Goal: Task Accomplishment & Management: Manage account settings

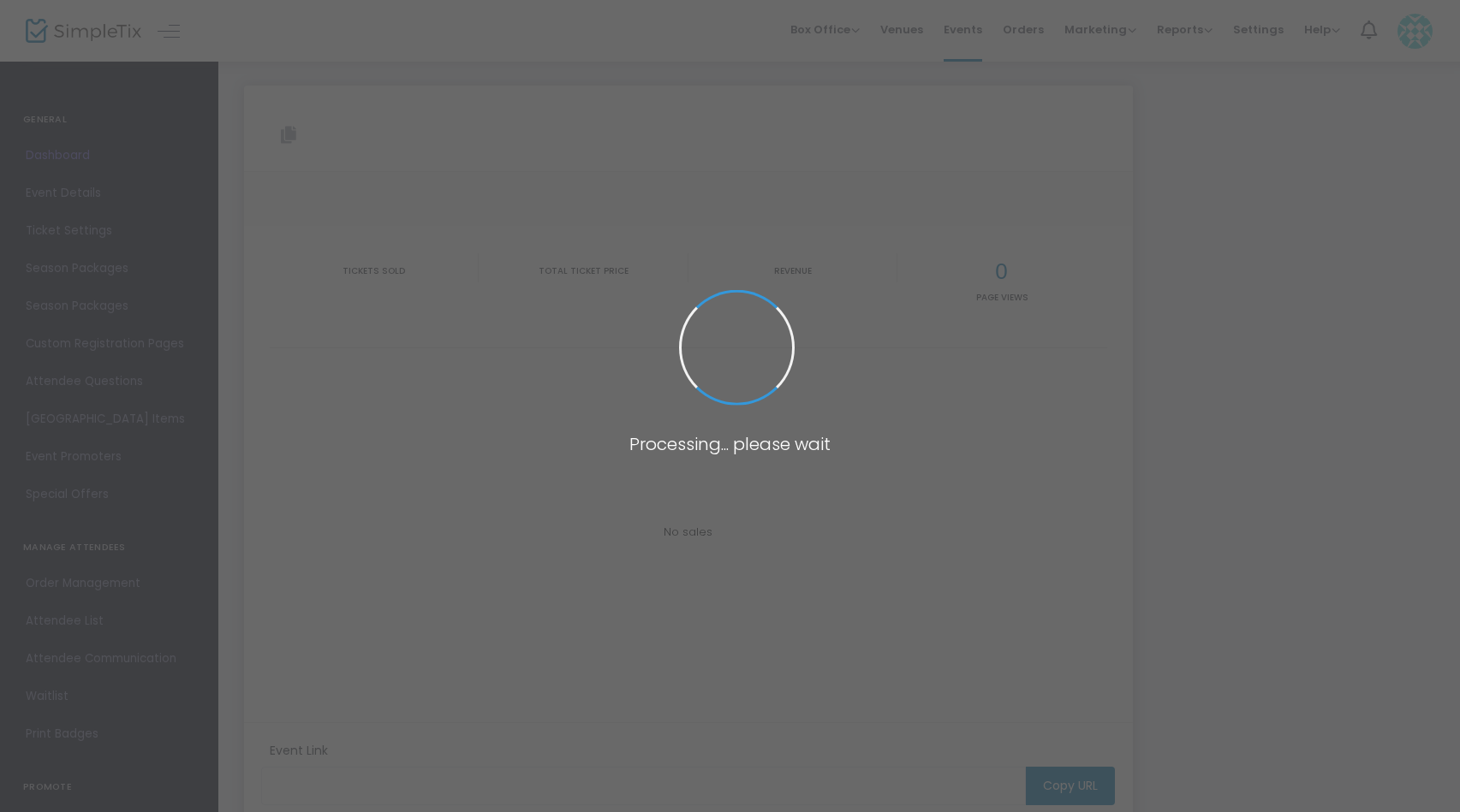
type input "[URL][DOMAIN_NAME][DATE]"
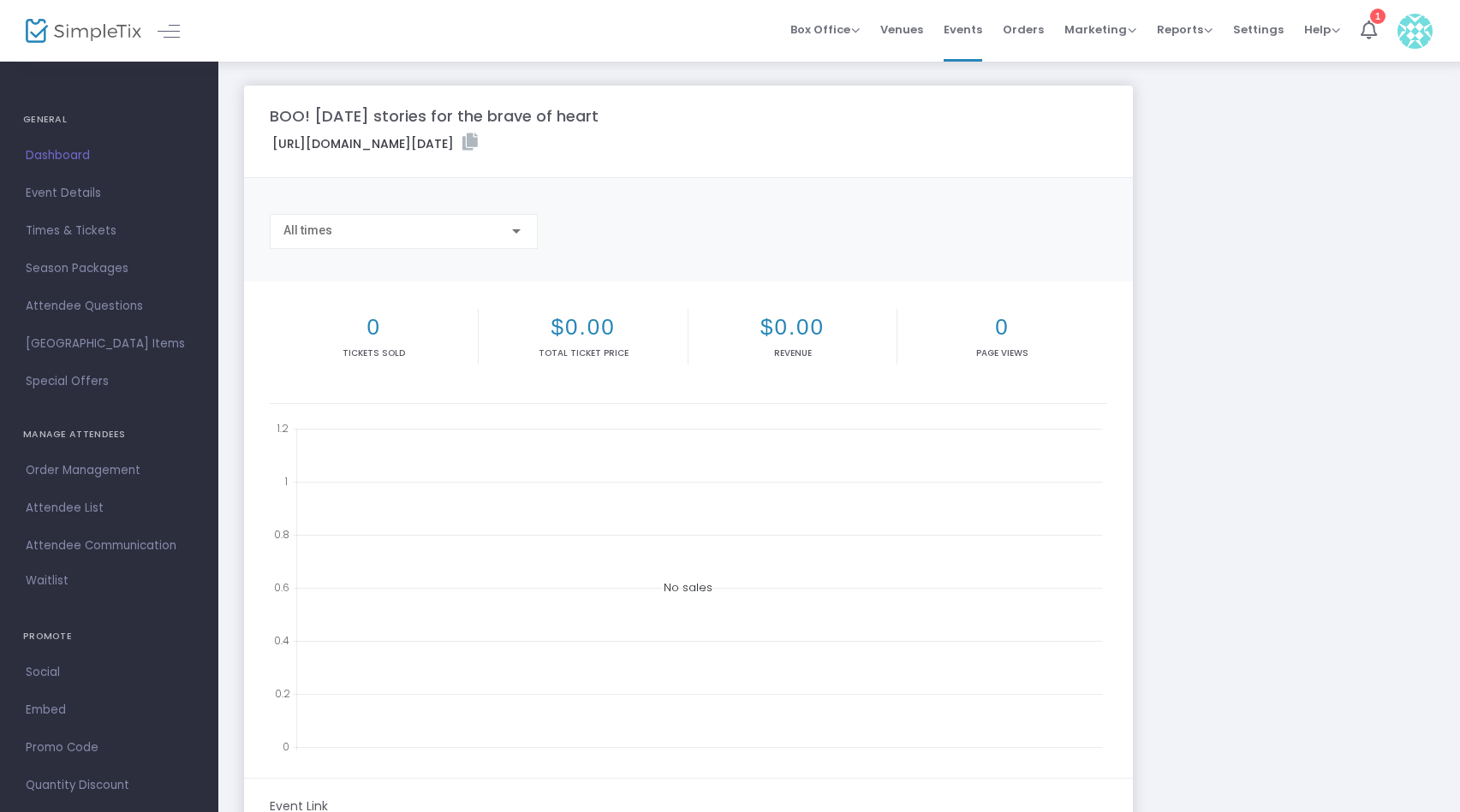
click at [71, 148] on span "Dashboard" at bounding box center [109, 156] width 167 height 22
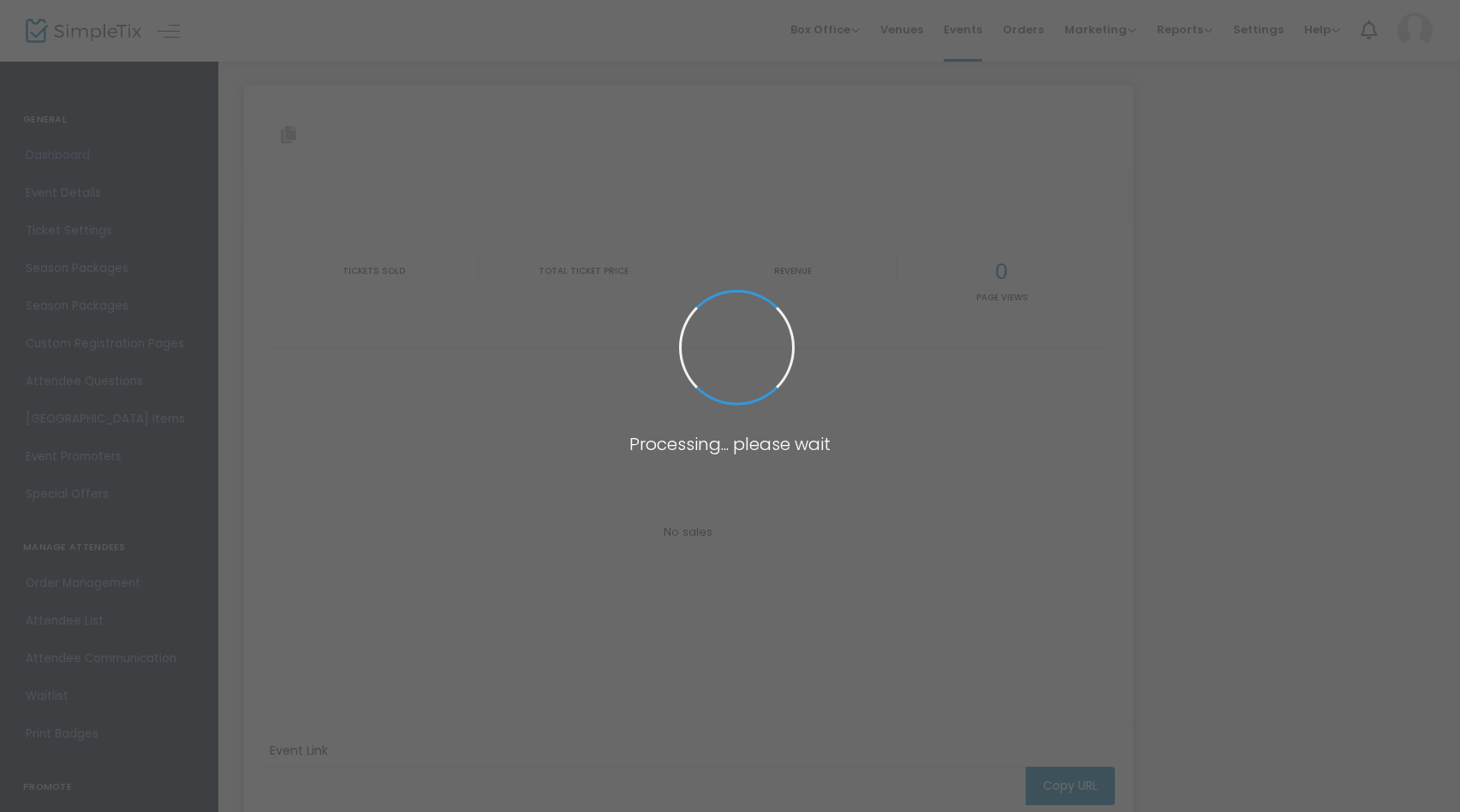
type input "[URL][DOMAIN_NAME][DATE]"
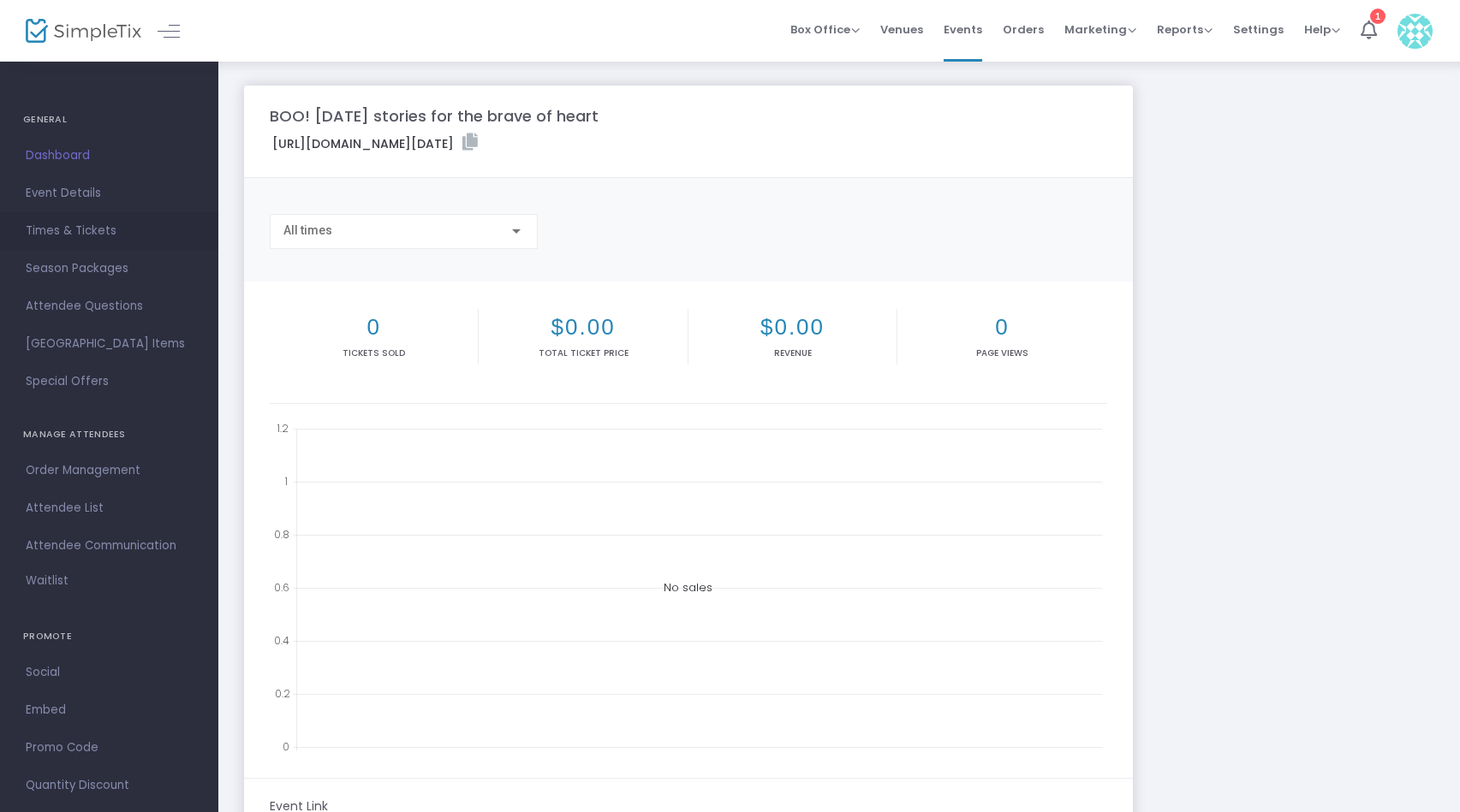
click at [63, 231] on span "Times & Tickets" at bounding box center [109, 231] width 167 height 22
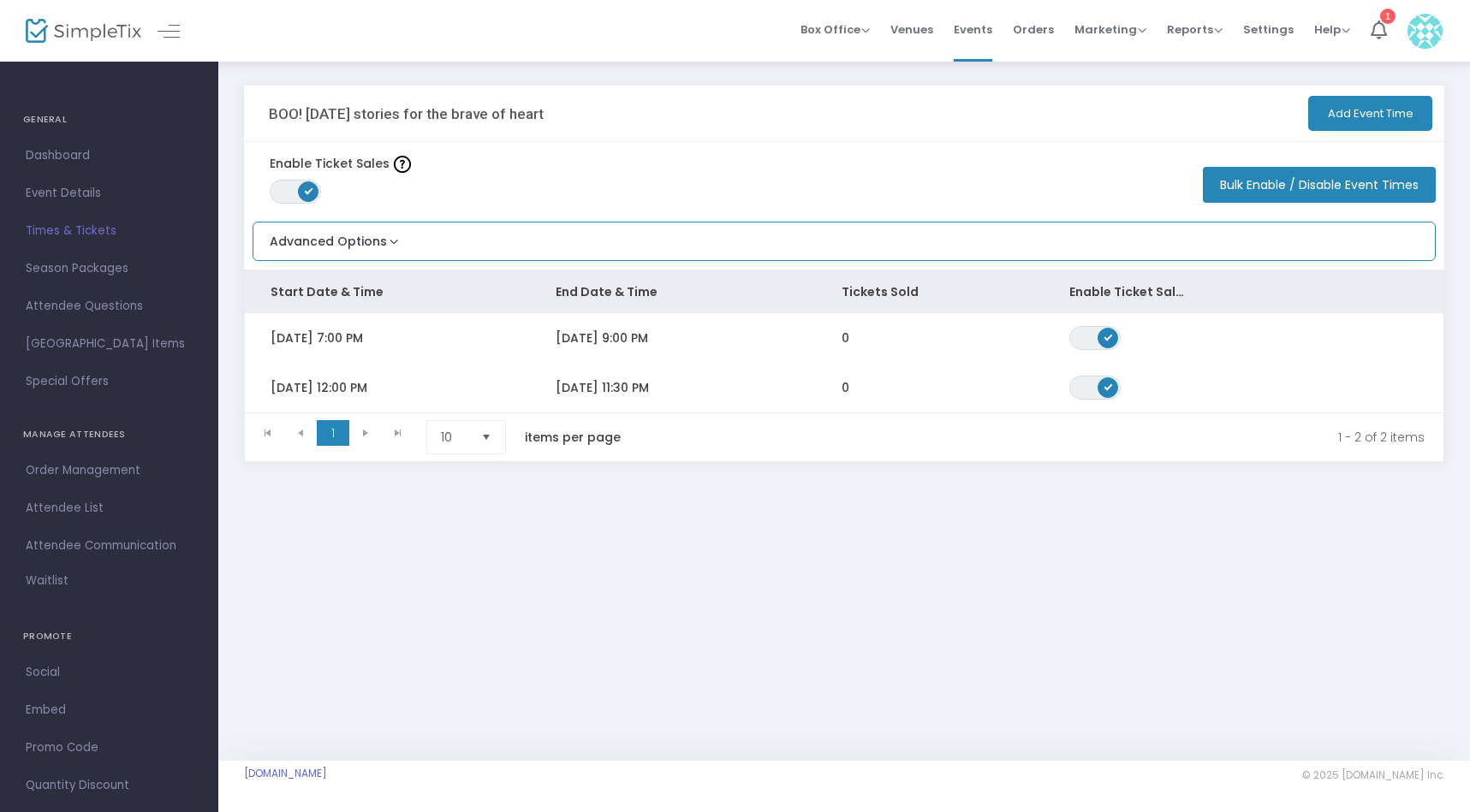
click at [391, 237] on button "Advanced Options" at bounding box center [328, 236] width 149 height 28
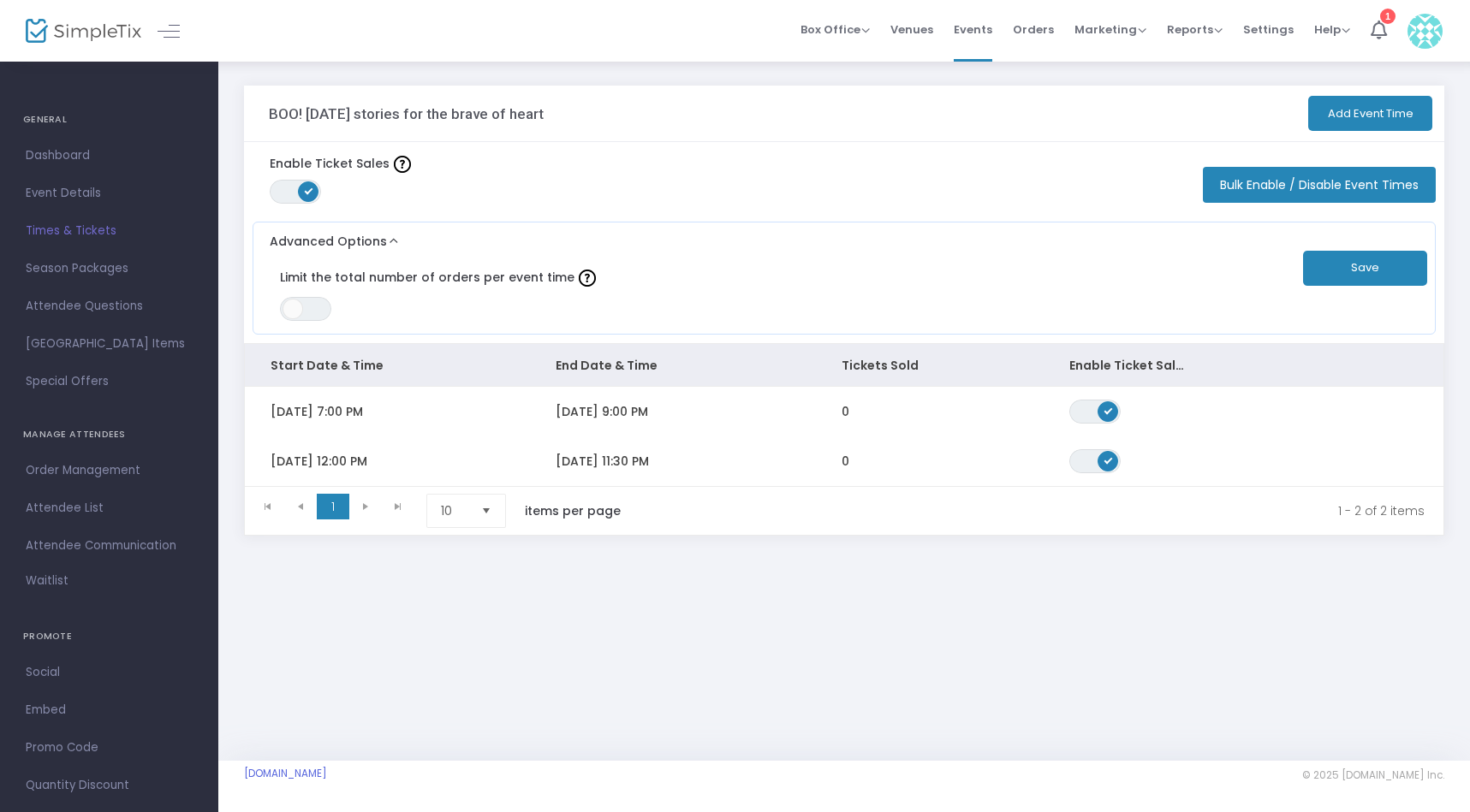
click at [1290, 181] on button "Bulk Enable / Disable Event Times" at bounding box center [1319, 185] width 233 height 36
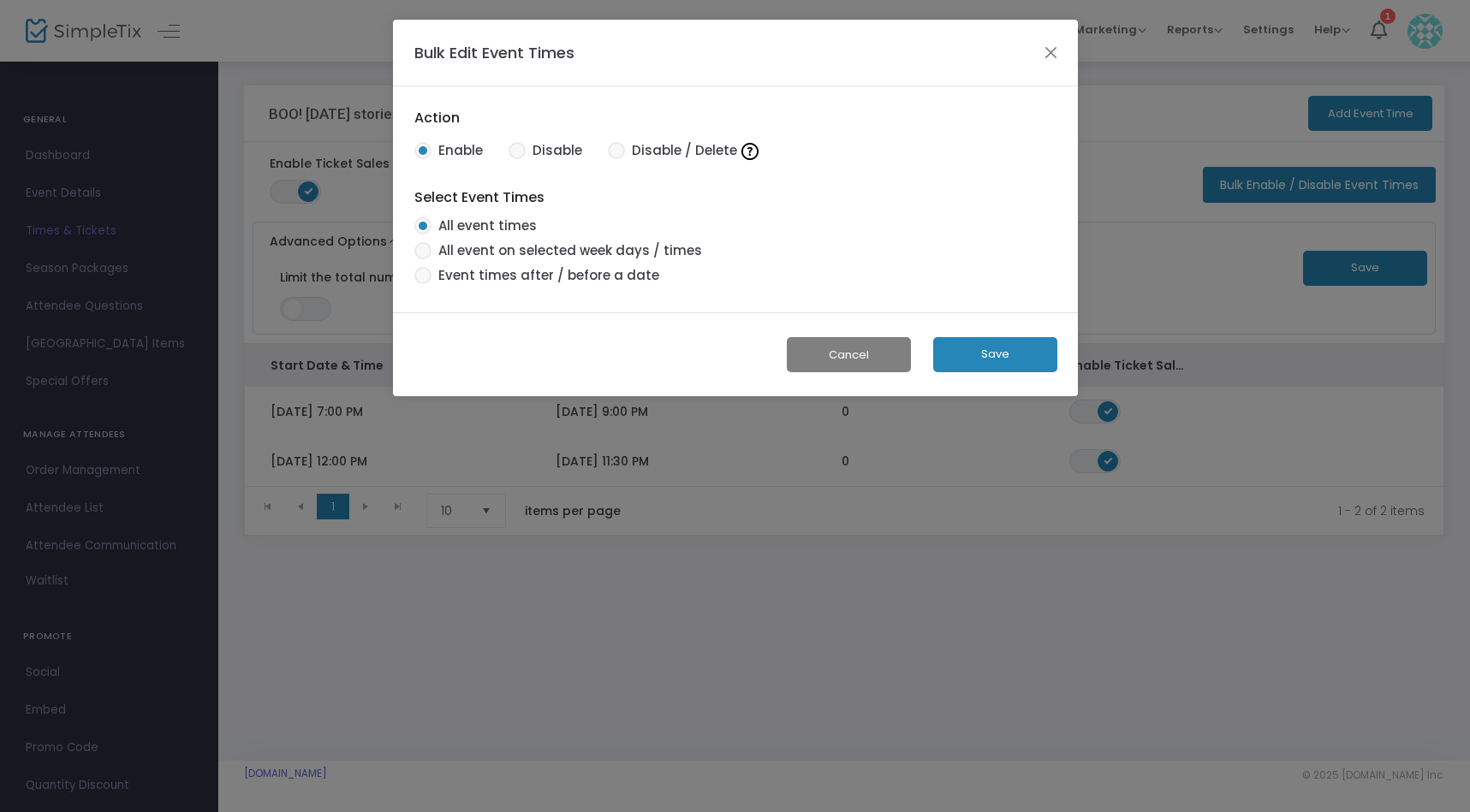
click at [519, 153] on span at bounding box center [517, 151] width 17 height 17
click at [517, 160] on input "Disable" at bounding box center [516, 160] width 1 height 1
radio input "true"
click at [846, 351] on button "Cancel" at bounding box center [849, 354] width 125 height 35
radio input "true"
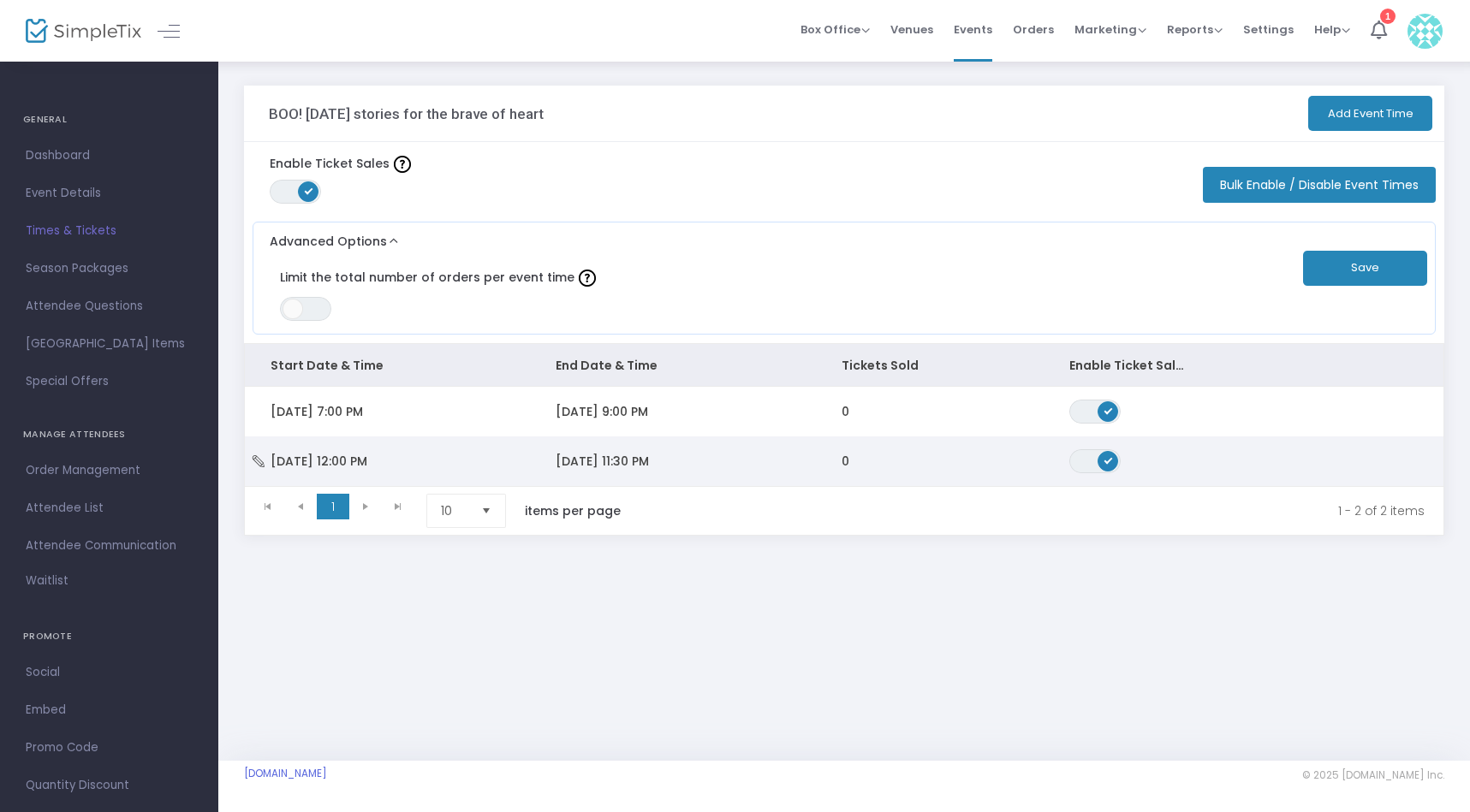
click at [257, 460] on icon "Data table" at bounding box center [258, 462] width 17 height 12
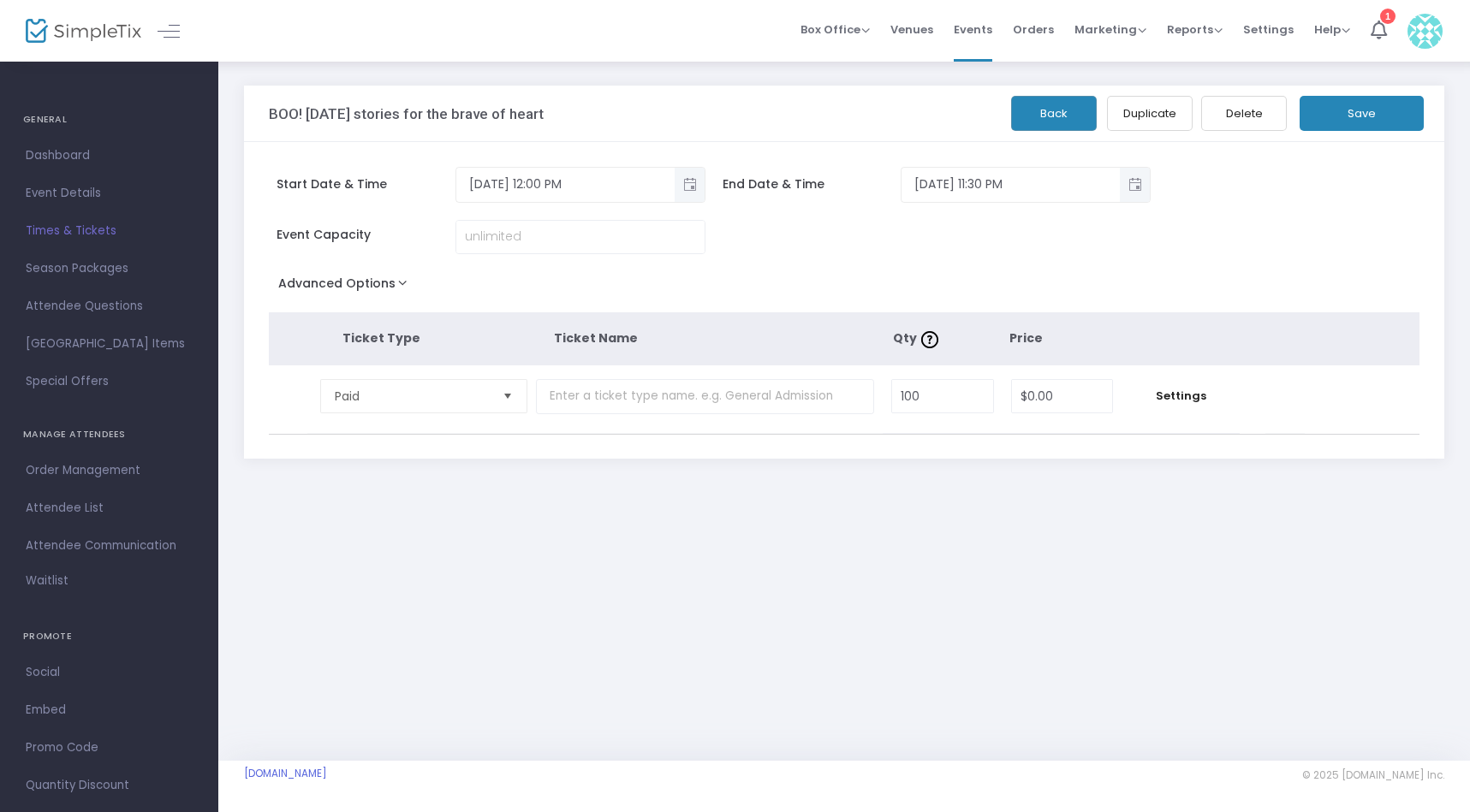
click at [1250, 115] on button "Delete" at bounding box center [1244, 113] width 86 height 35
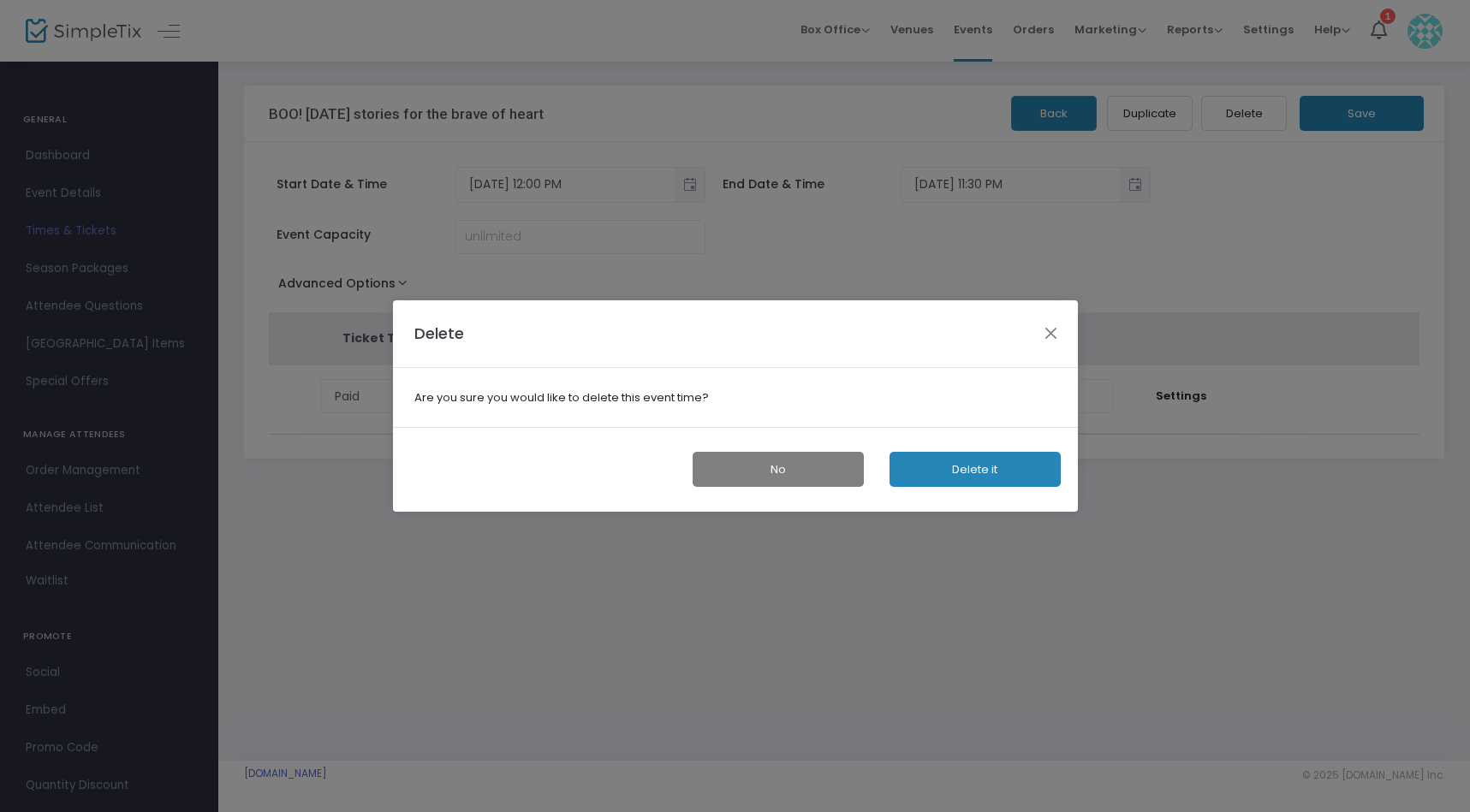
click at [994, 464] on button "Delete it" at bounding box center [975, 470] width 171 height 35
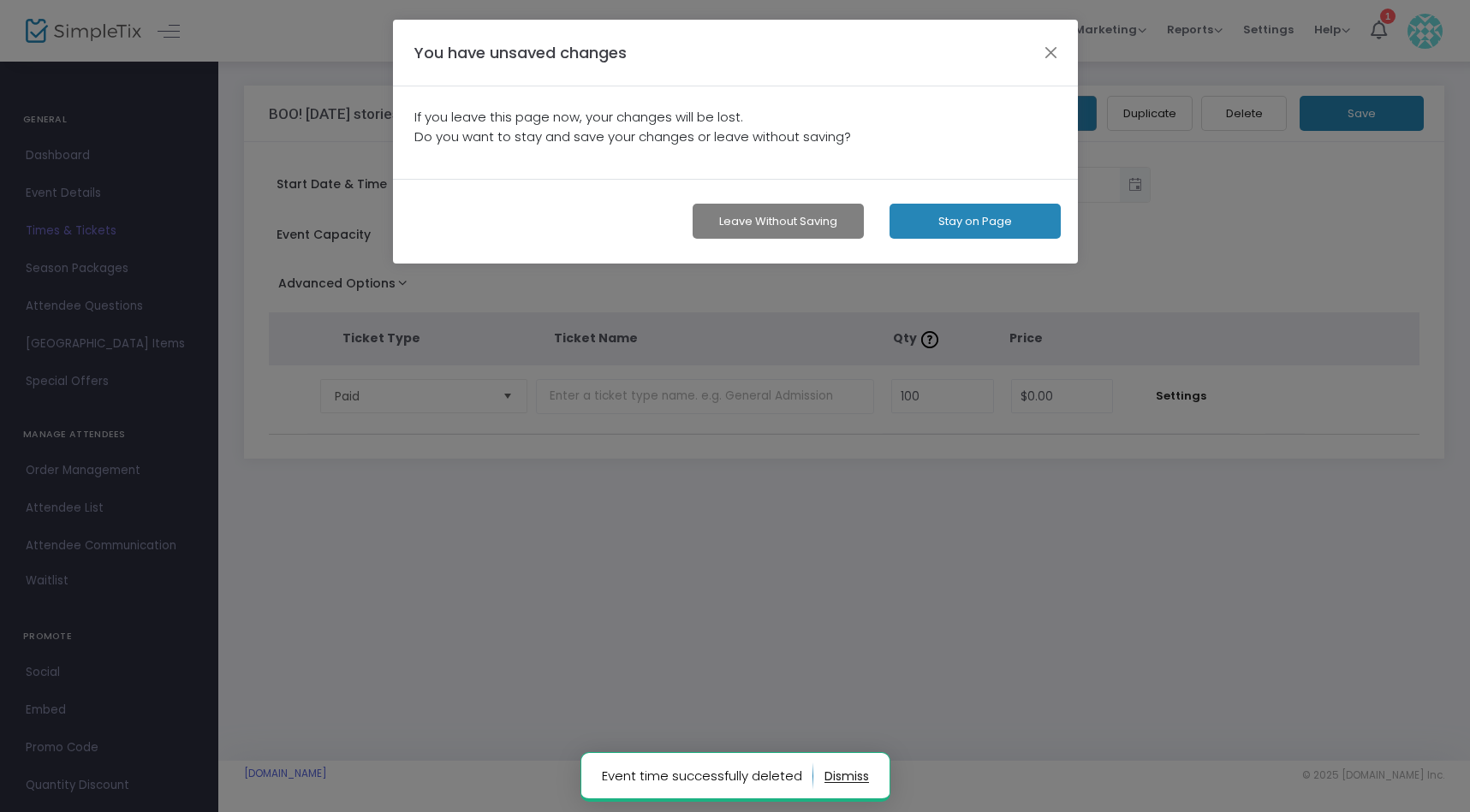
click at [989, 220] on button "Stay on Page" at bounding box center [975, 221] width 171 height 35
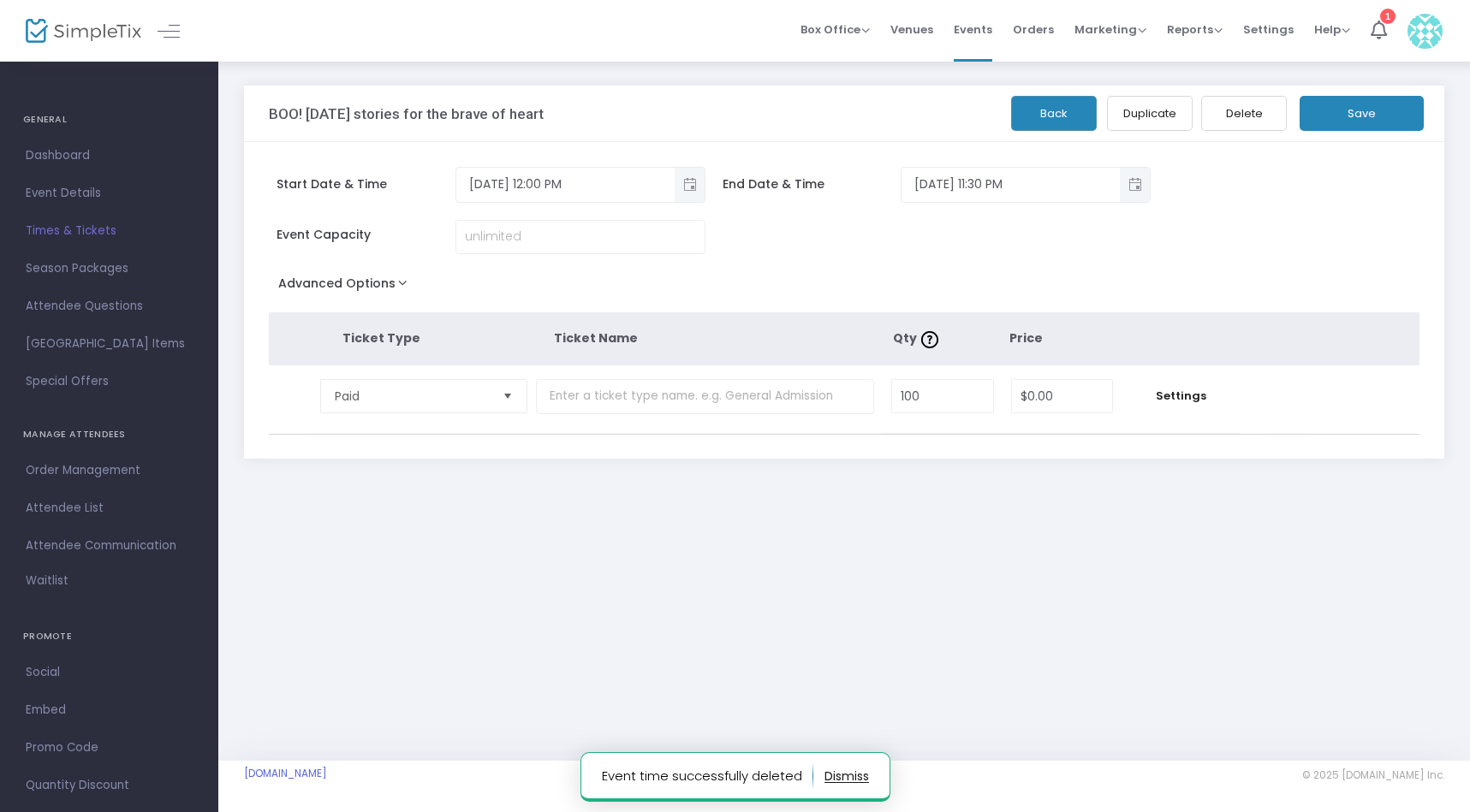
click at [1360, 119] on button "Save" at bounding box center [1362, 113] width 125 height 35
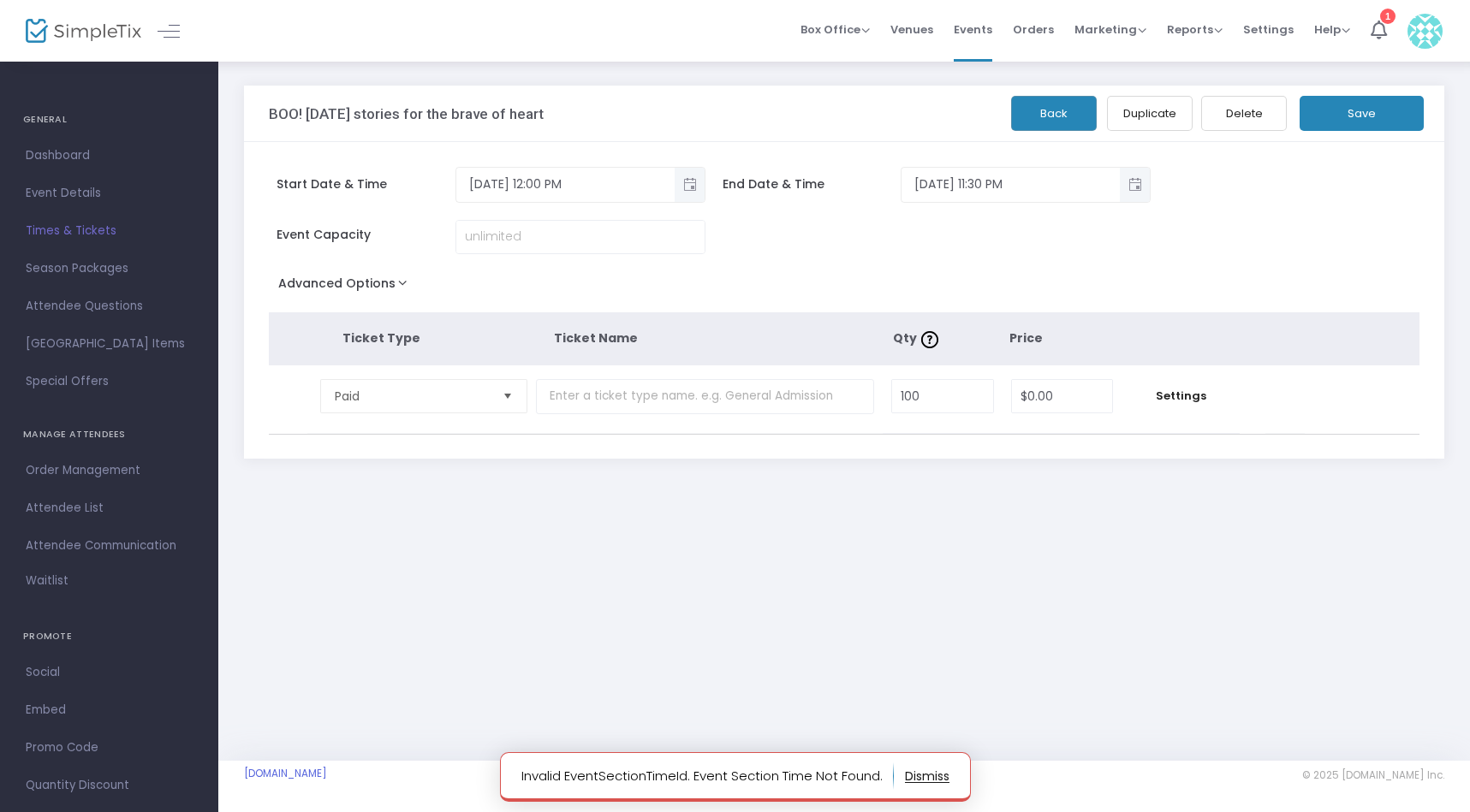
click at [73, 231] on span "Times & Tickets" at bounding box center [109, 231] width 167 height 22
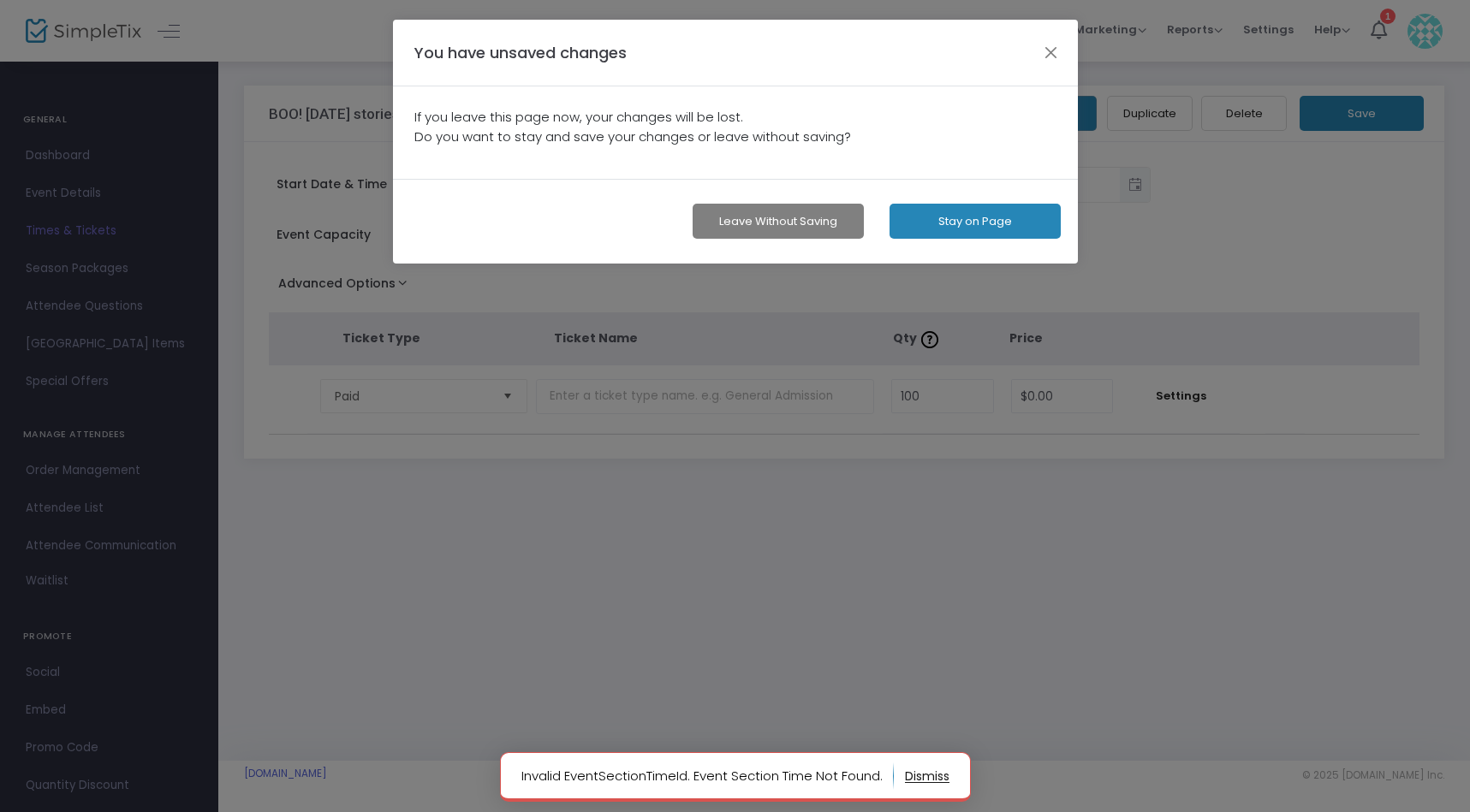
click at [792, 218] on button "Leave without Saving" at bounding box center [778, 221] width 171 height 35
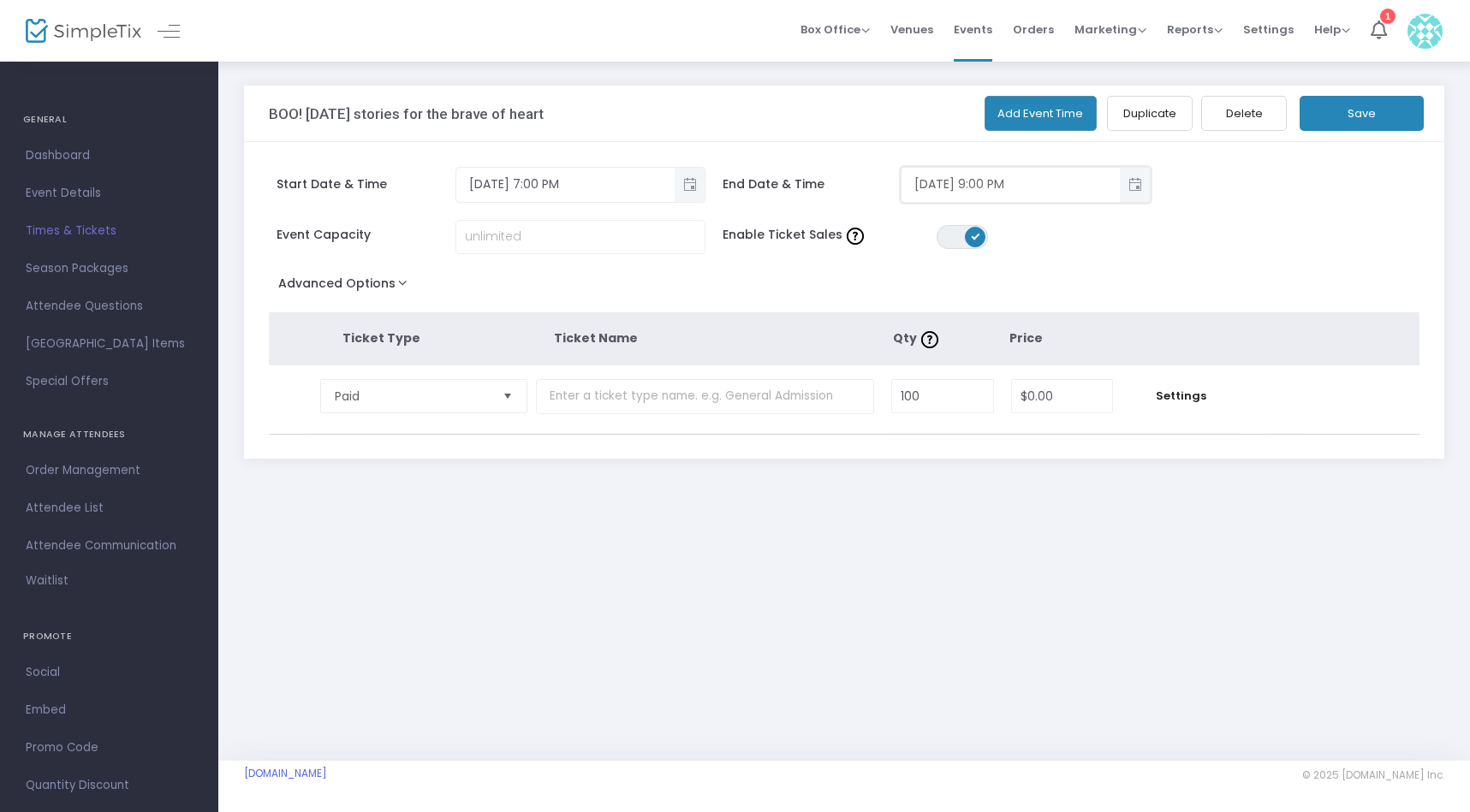
click at [938, 187] on input "[DATE] 9:00 PM" at bounding box center [1011, 184] width 218 height 28
click at [1137, 185] on span "Toggle popup" at bounding box center [1134, 184] width 28 height 28
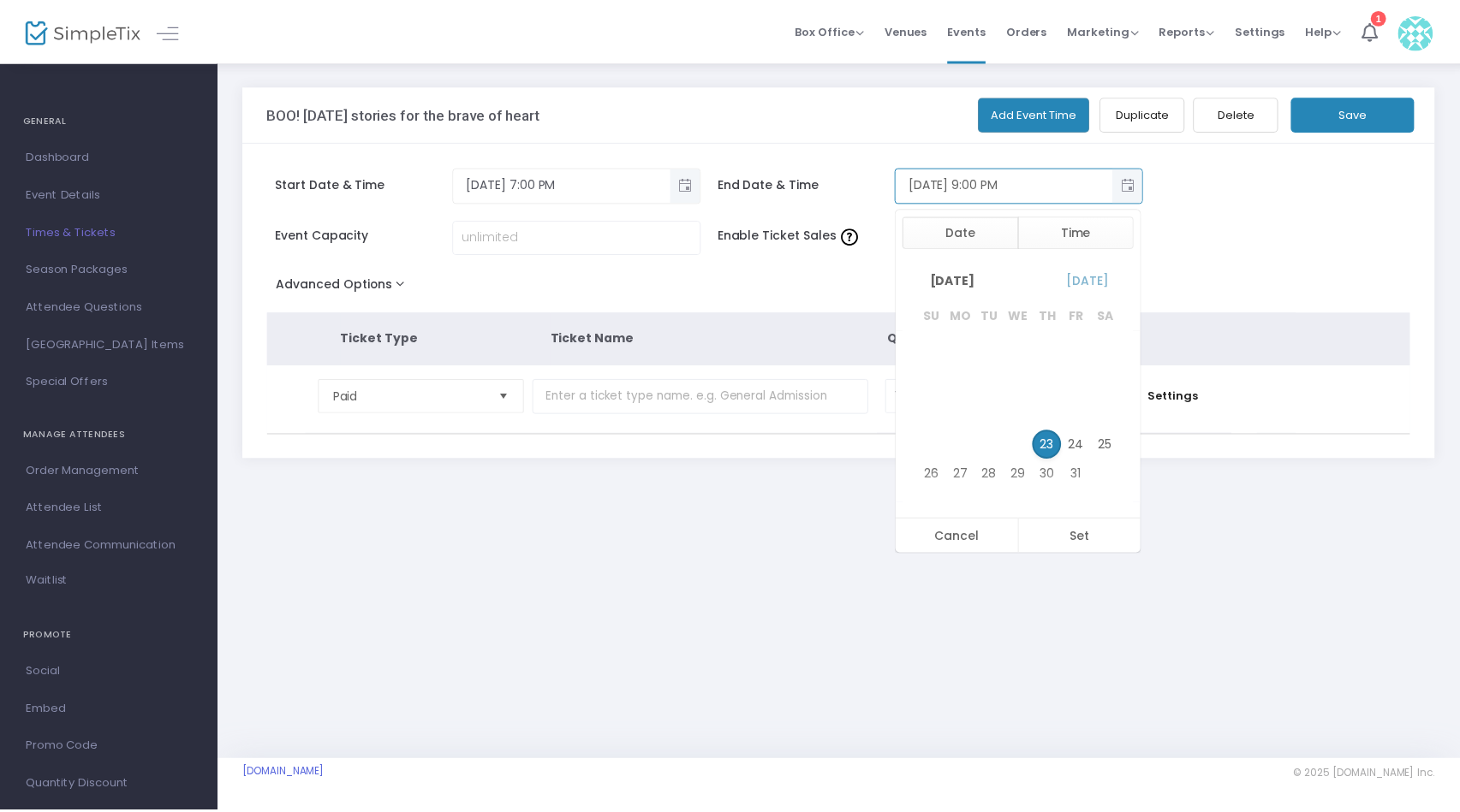
scroll to position [50, 0]
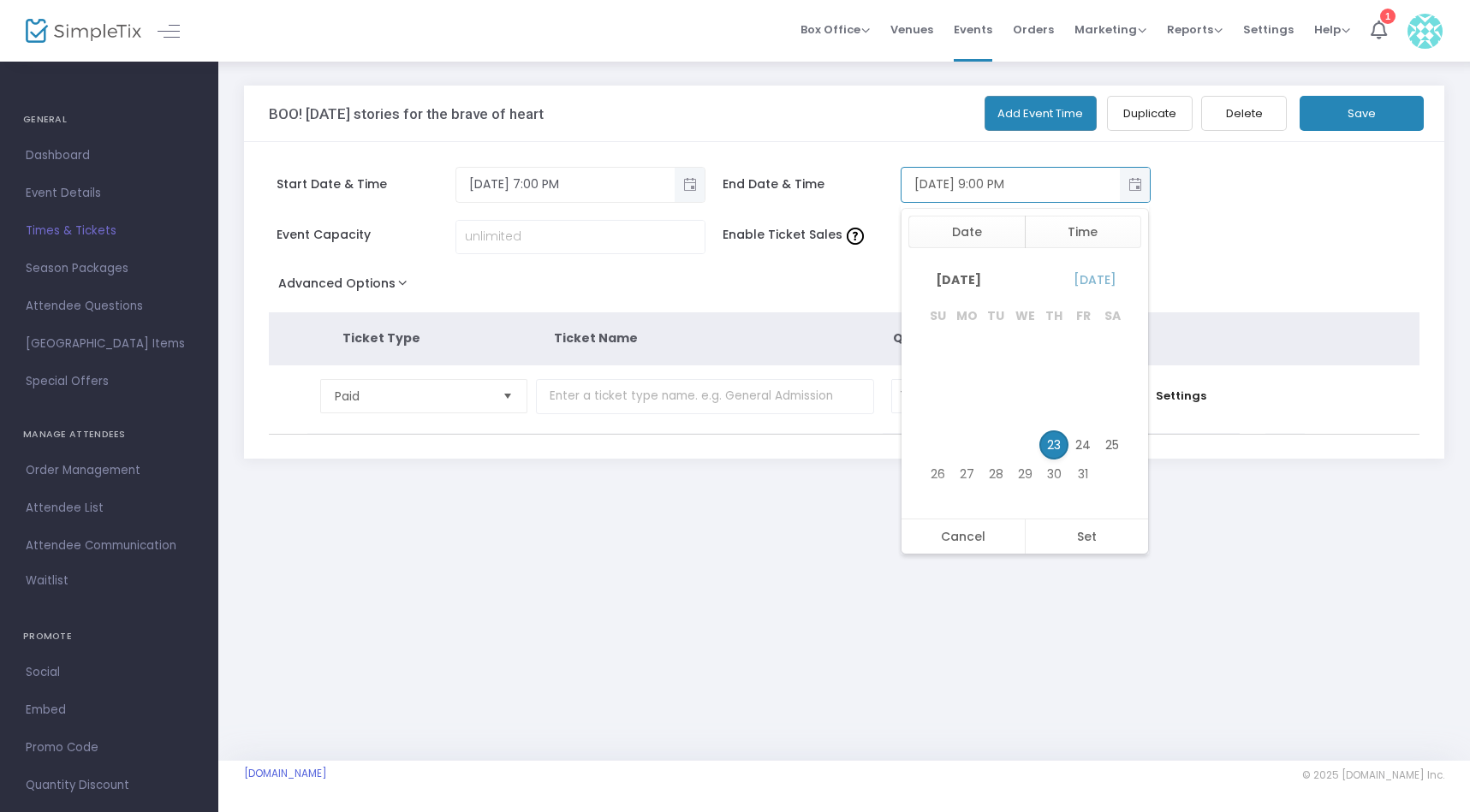
click at [929, 183] on input "[DATE] 9:00 PM" at bounding box center [1011, 184] width 218 height 28
click at [942, 182] on input "[DATE] 9:00 PM" at bounding box center [1011, 184] width 218 height 28
click at [917, 182] on input "[DATE] 9:00 PM" at bounding box center [1011, 184] width 218 height 28
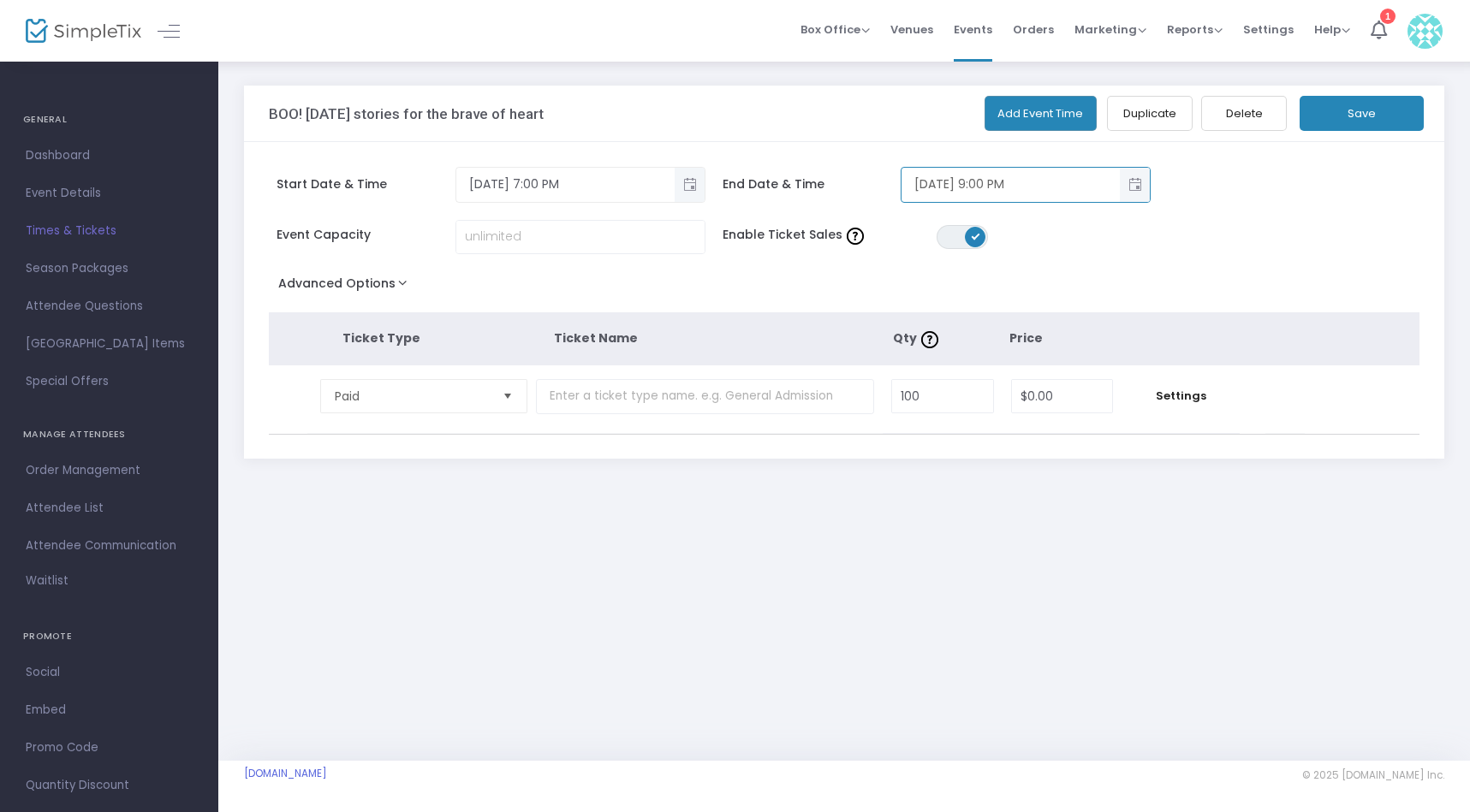
type input "[DATE] 9:00 PM"
drag, startPoint x: 1329, startPoint y: 215, endPoint x: 1341, endPoint y: 192, distance: 25.9
click at [1330, 215] on div "Start Date & Time [DATE] 7:00 PM End Date & Time [DATE] 9:00 PM" at bounding box center [825, 193] width 1130 height 53
click at [1372, 111] on button "Save" at bounding box center [1362, 113] width 125 height 35
click at [67, 156] on span "Dashboard" at bounding box center [109, 156] width 167 height 22
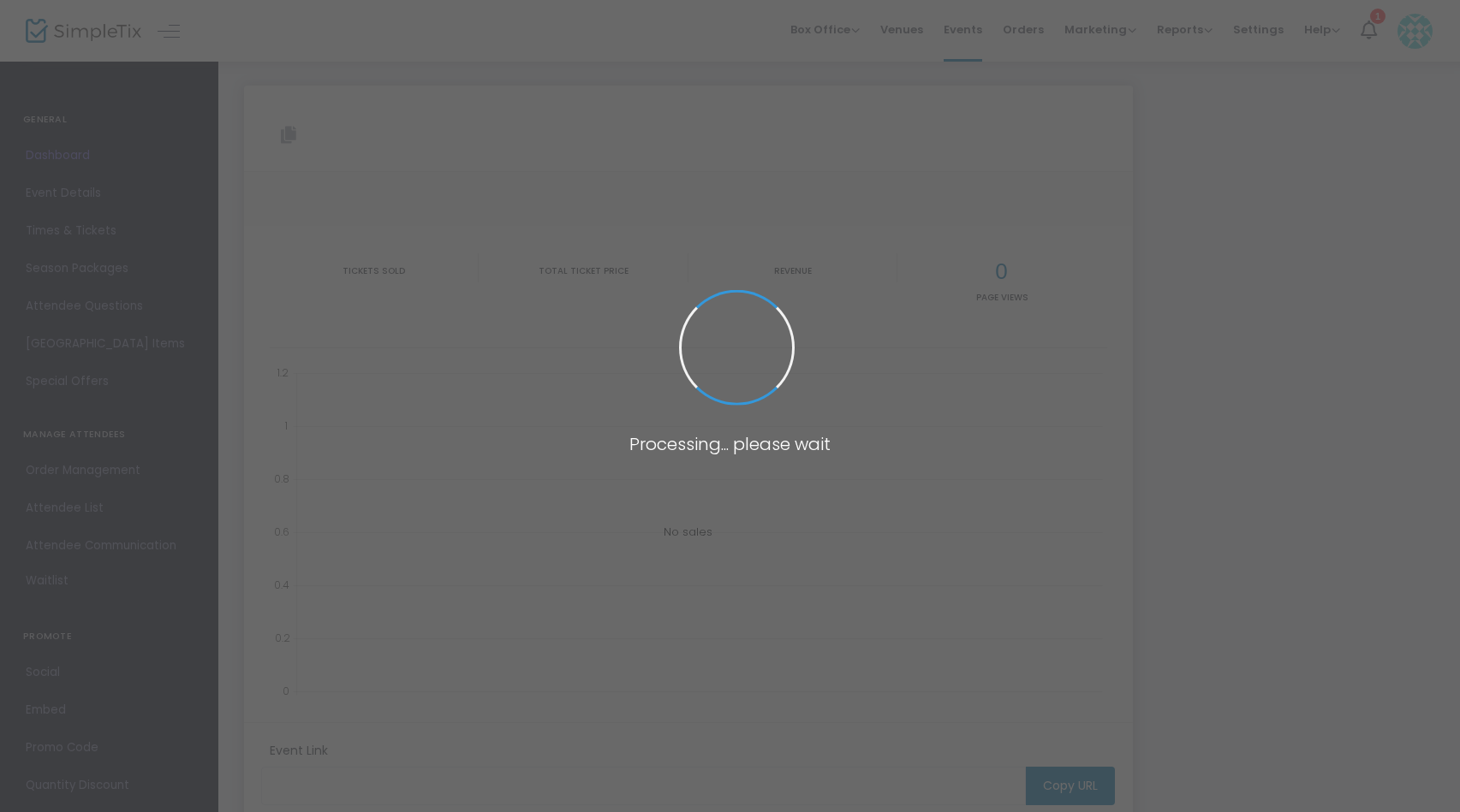
type input "[URL][DOMAIN_NAME][DATE]"
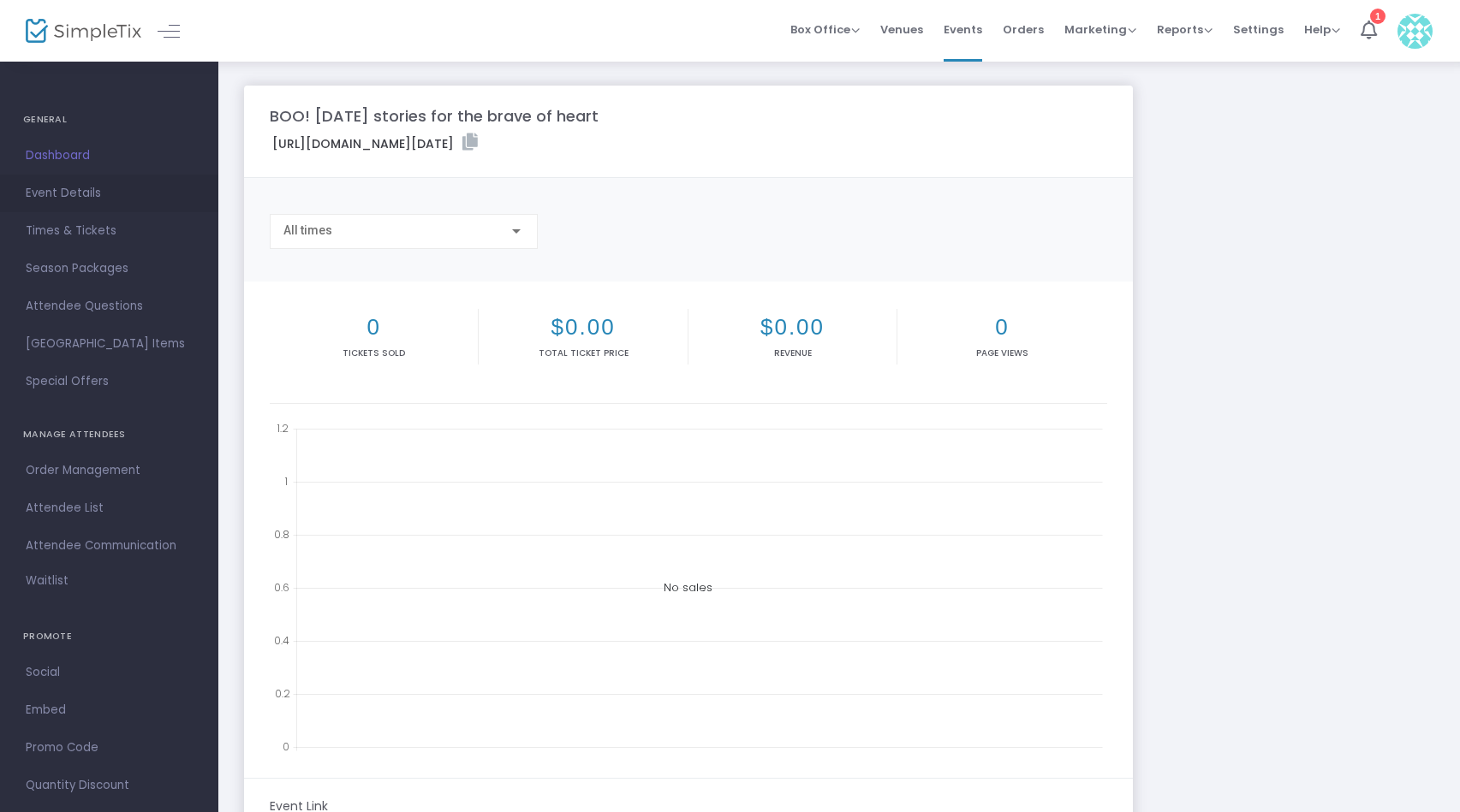
click at [82, 191] on span "Event Details" at bounding box center [109, 193] width 167 height 22
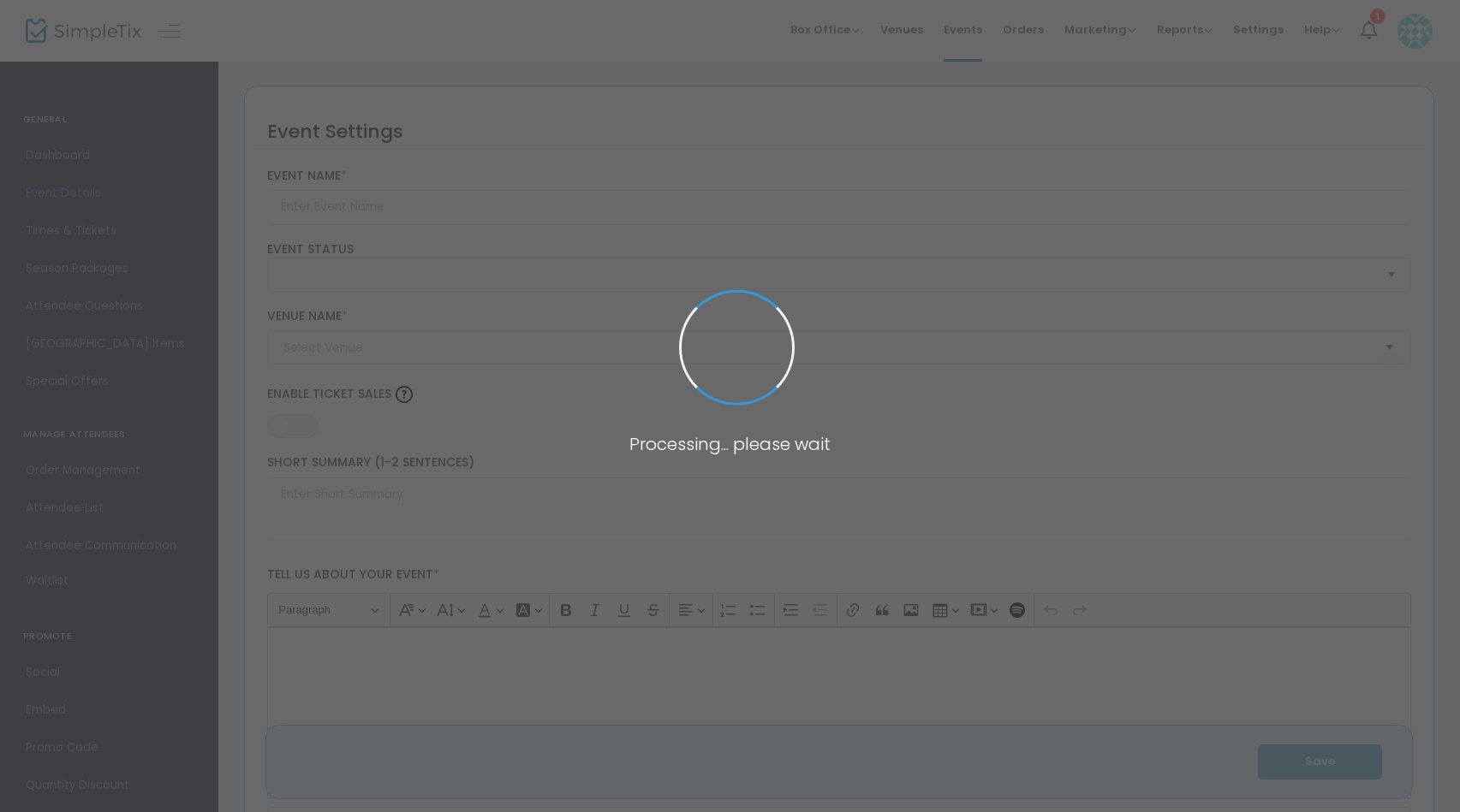
type input "BOO! [DATE] stories for the brave of heart"
type textarea "It's the shivery time of year, when we look for spirits and ghouls around every…"
type input "6.875 %"
type input "Register Now"
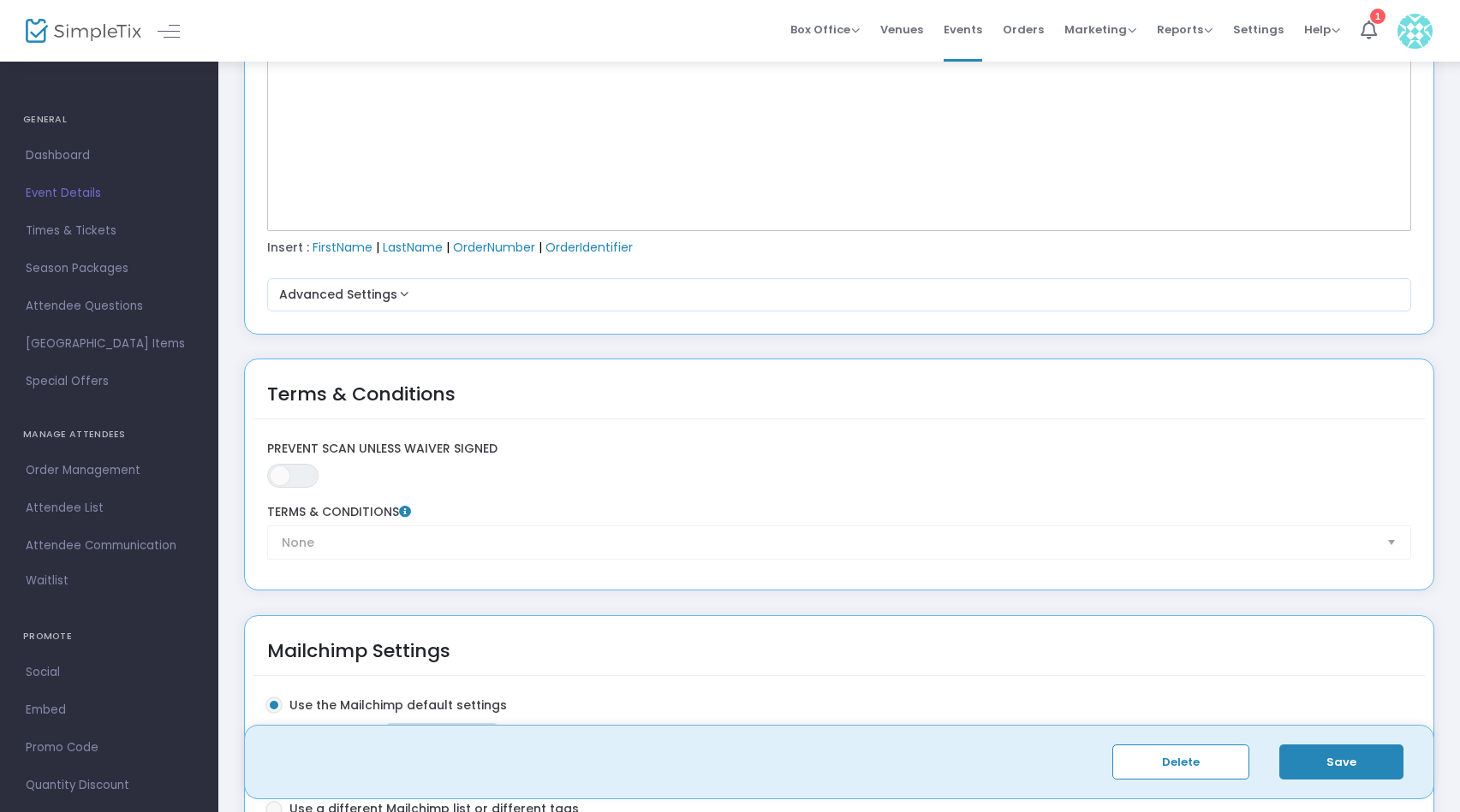
scroll to position [2611, 0]
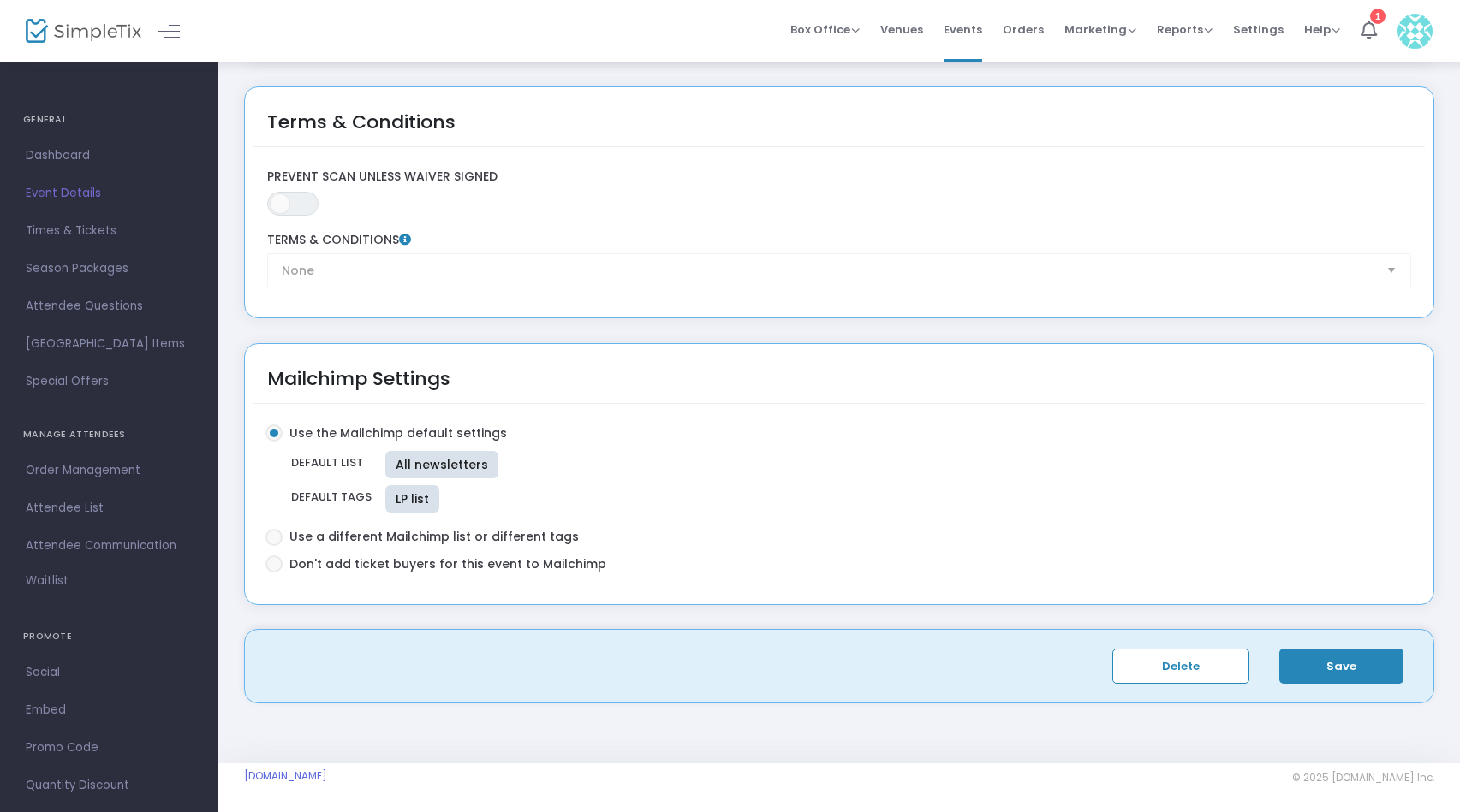
click at [1351, 661] on button "Save" at bounding box center [1341, 666] width 125 height 35
click at [77, 234] on span "Times & Tickets" at bounding box center [109, 231] width 167 height 22
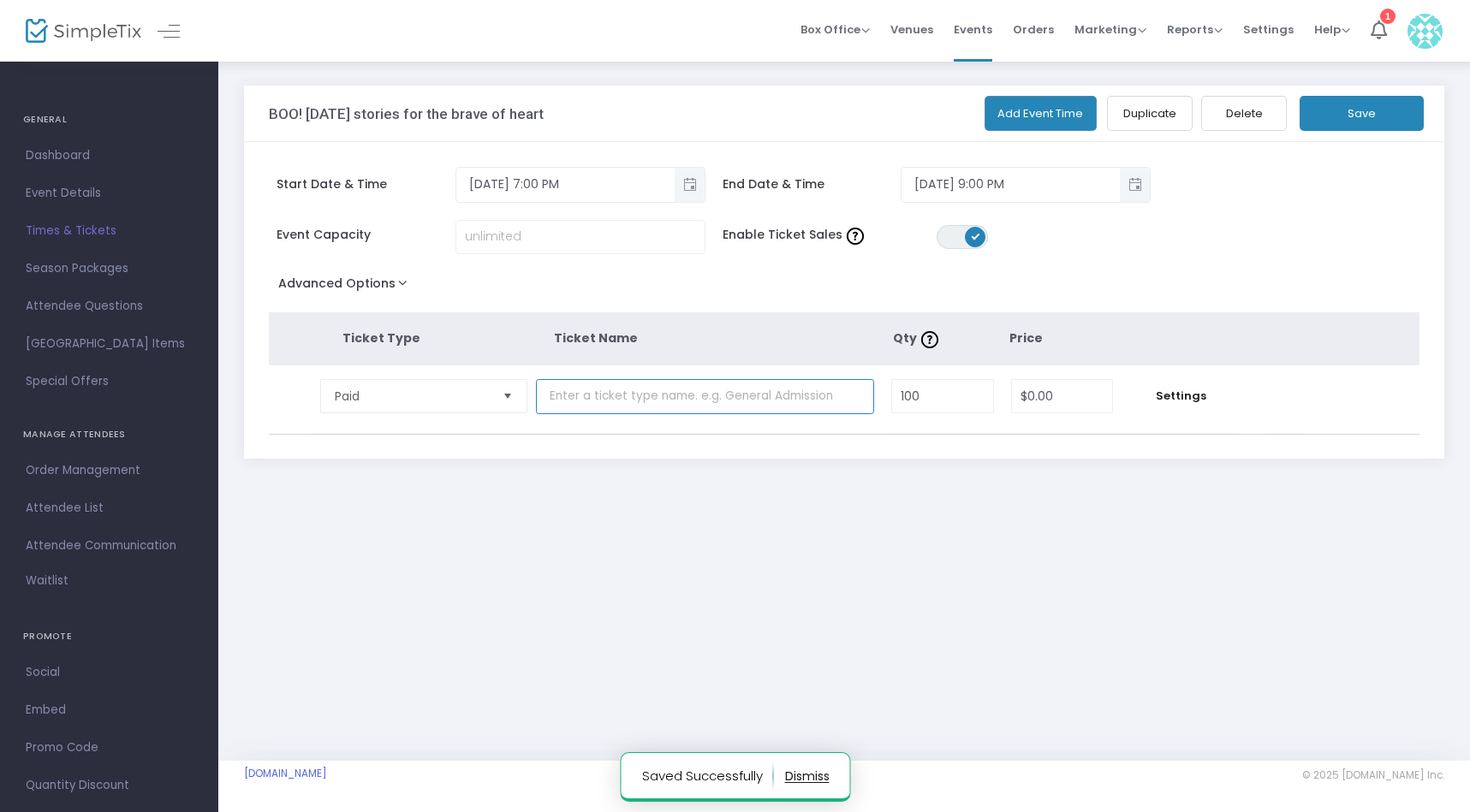
click at [617, 399] on input "text" at bounding box center [705, 397] width 338 height 35
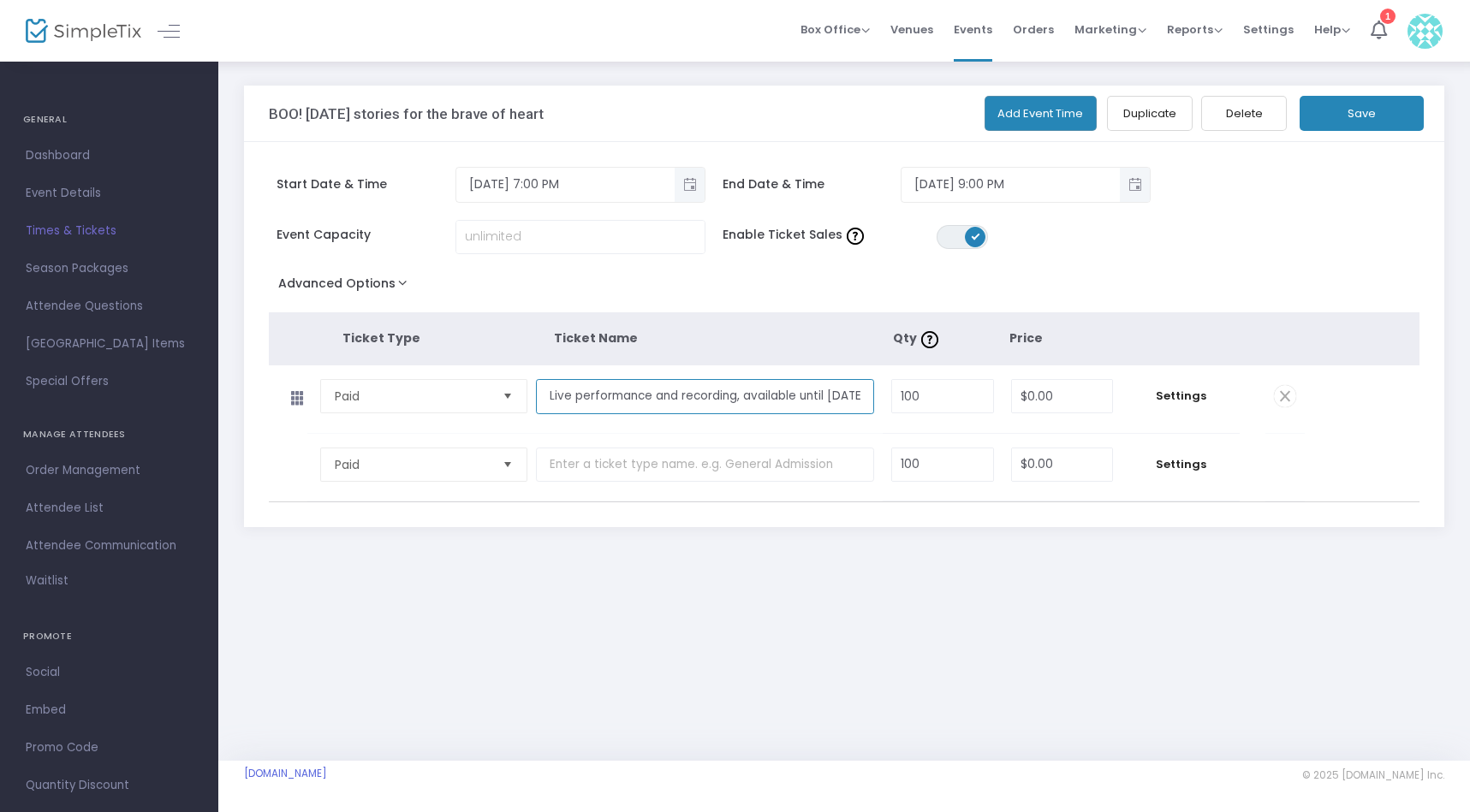
type input "Live performance and recording, available until [DATE]"
click at [1041, 398] on input "0" at bounding box center [1063, 397] width 101 height 33
type input "$14.00"
click at [1190, 602] on div "BOO! [DATE] stories for the brave of heart Add Event Time Duplicate Delete Save…" at bounding box center [844, 336] width 1252 height 552
click at [1380, 119] on button "Save" at bounding box center [1362, 113] width 125 height 35
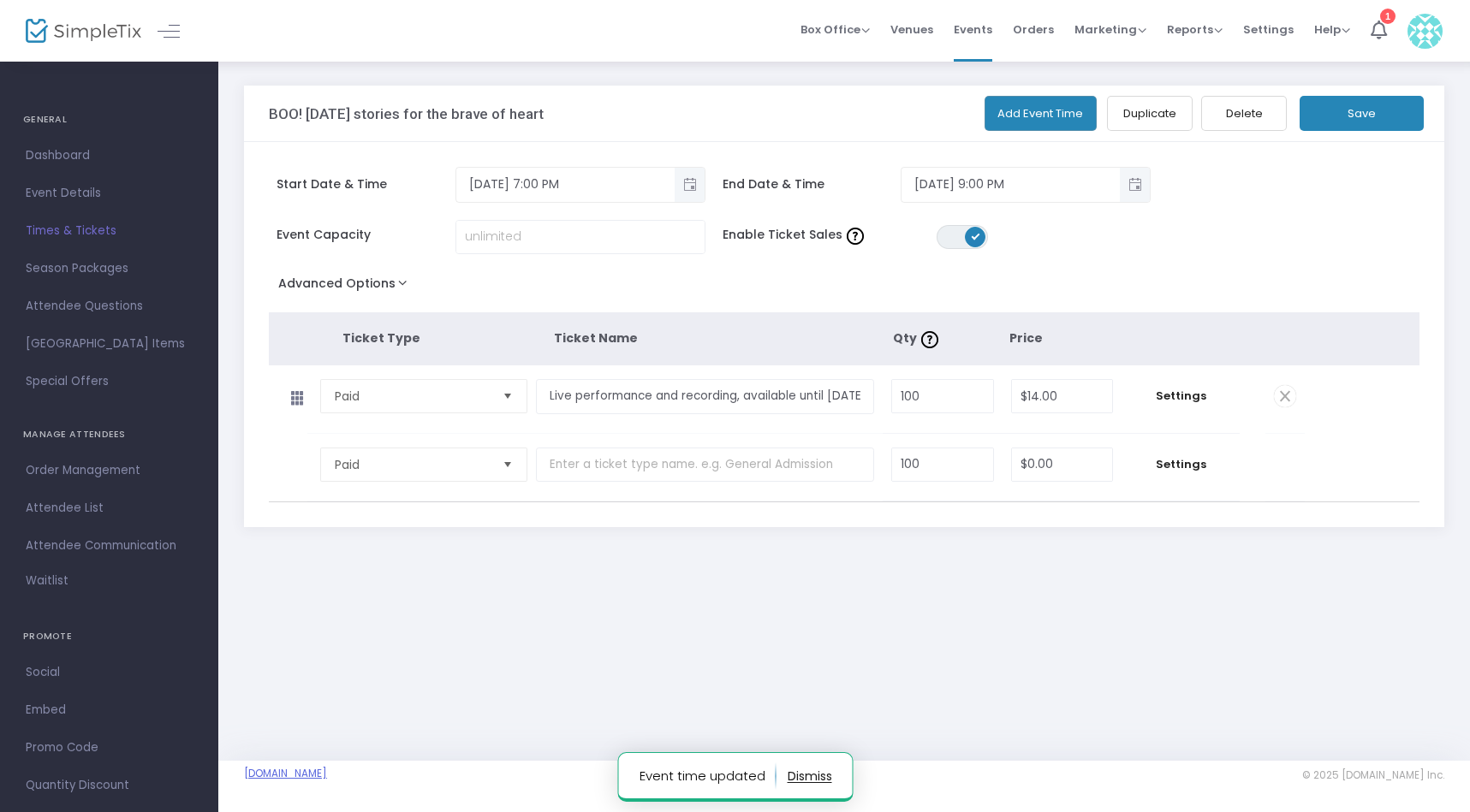
click at [327, 773] on link "[DOMAIN_NAME]" at bounding box center [285, 774] width 83 height 14
click at [876, 603] on div "BOO! [DATE] stories for the brave of heart Add Event Time Duplicate Delete Save…" at bounding box center [844, 336] width 1252 height 552
click at [79, 189] on span "Event Details" at bounding box center [109, 193] width 167 height 22
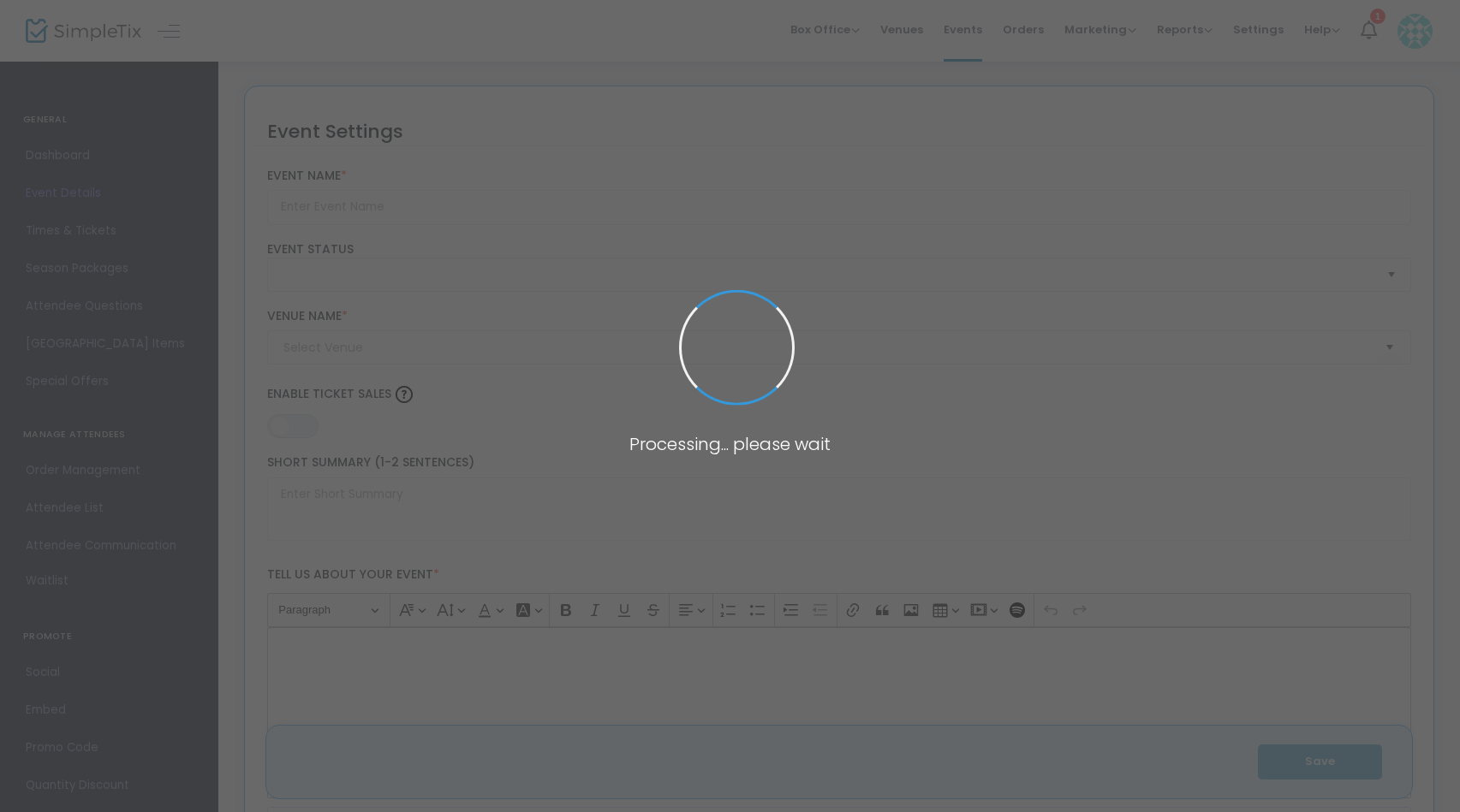
type input "BOO! [DATE] stories for the brave of heart"
type textarea "It's the shivery time of year, when we look for spirits and ghouls around every…"
type input "6.875 %"
type input "Register Now"
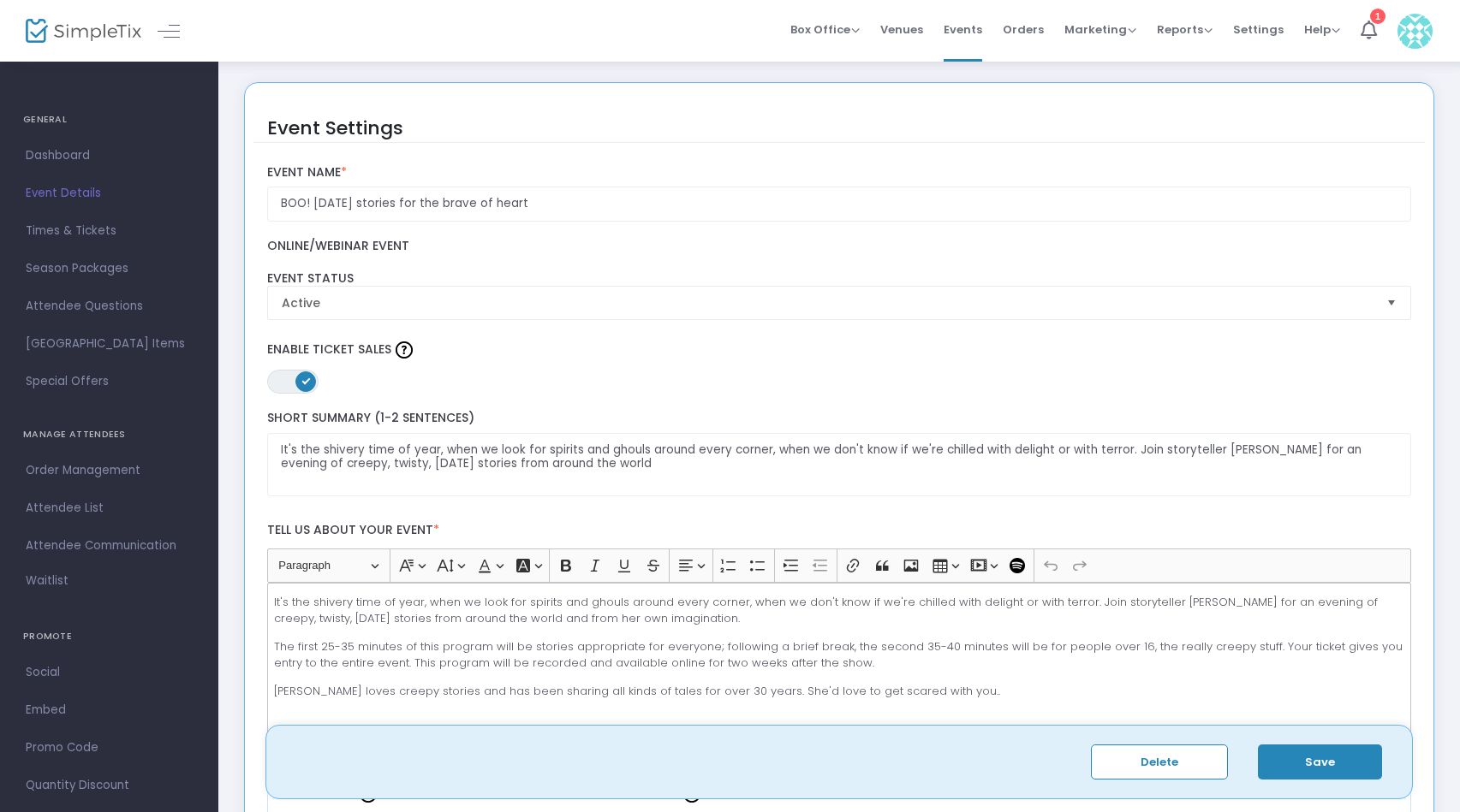
scroll to position [7, 0]
drag, startPoint x: 275, startPoint y: 642, endPoint x: 336, endPoint y: 657, distance: 62.8
click at [276, 642] on p "The first 25-35 minutes of this program will be stories appropriate for everyon…" at bounding box center [838, 651] width 1129 height 33
click at [289, 644] on p "The first 25-35 minutes of this program will be stories appropriate for everyon…" at bounding box center [838, 651] width 1129 height 33
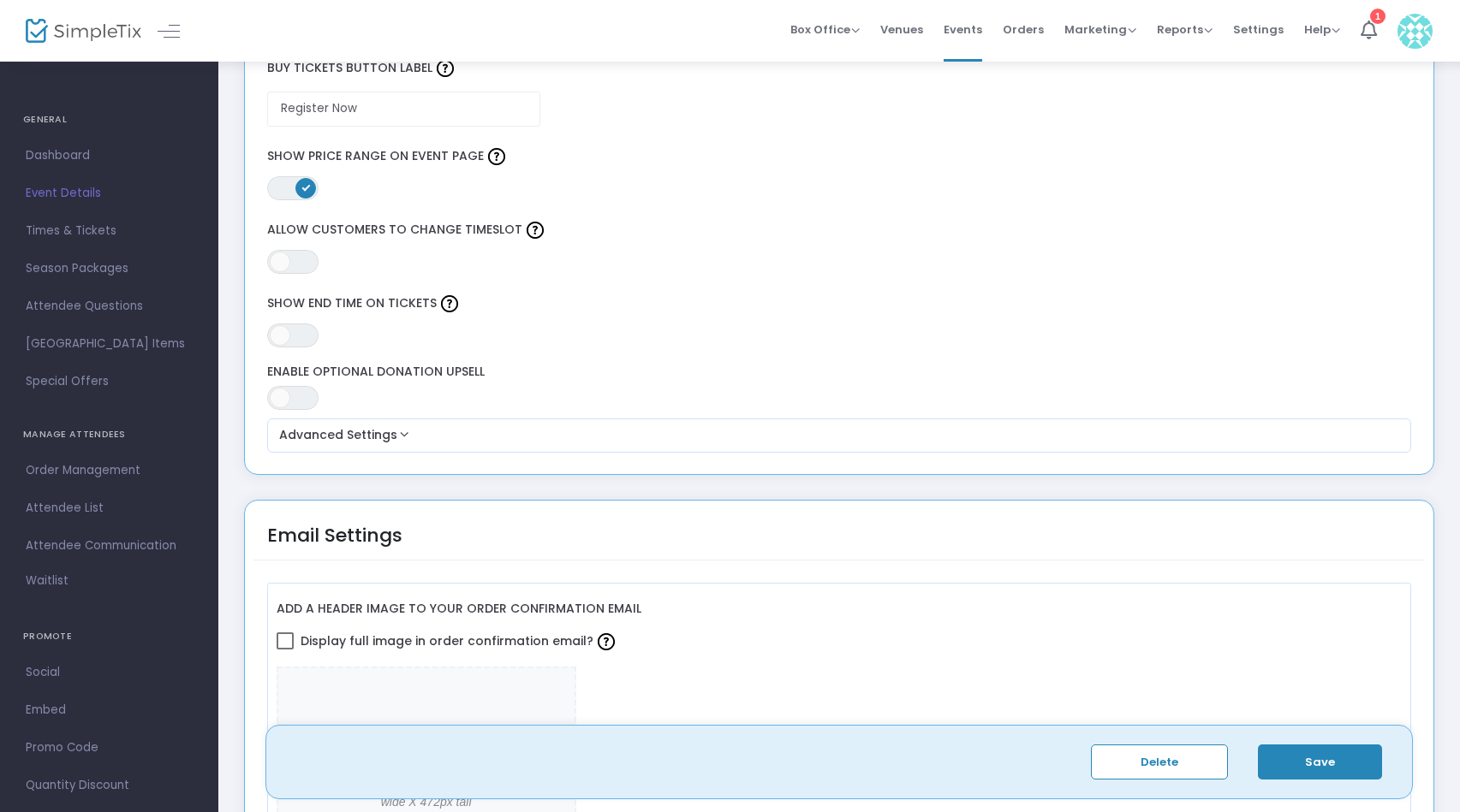
scroll to position [1521, 0]
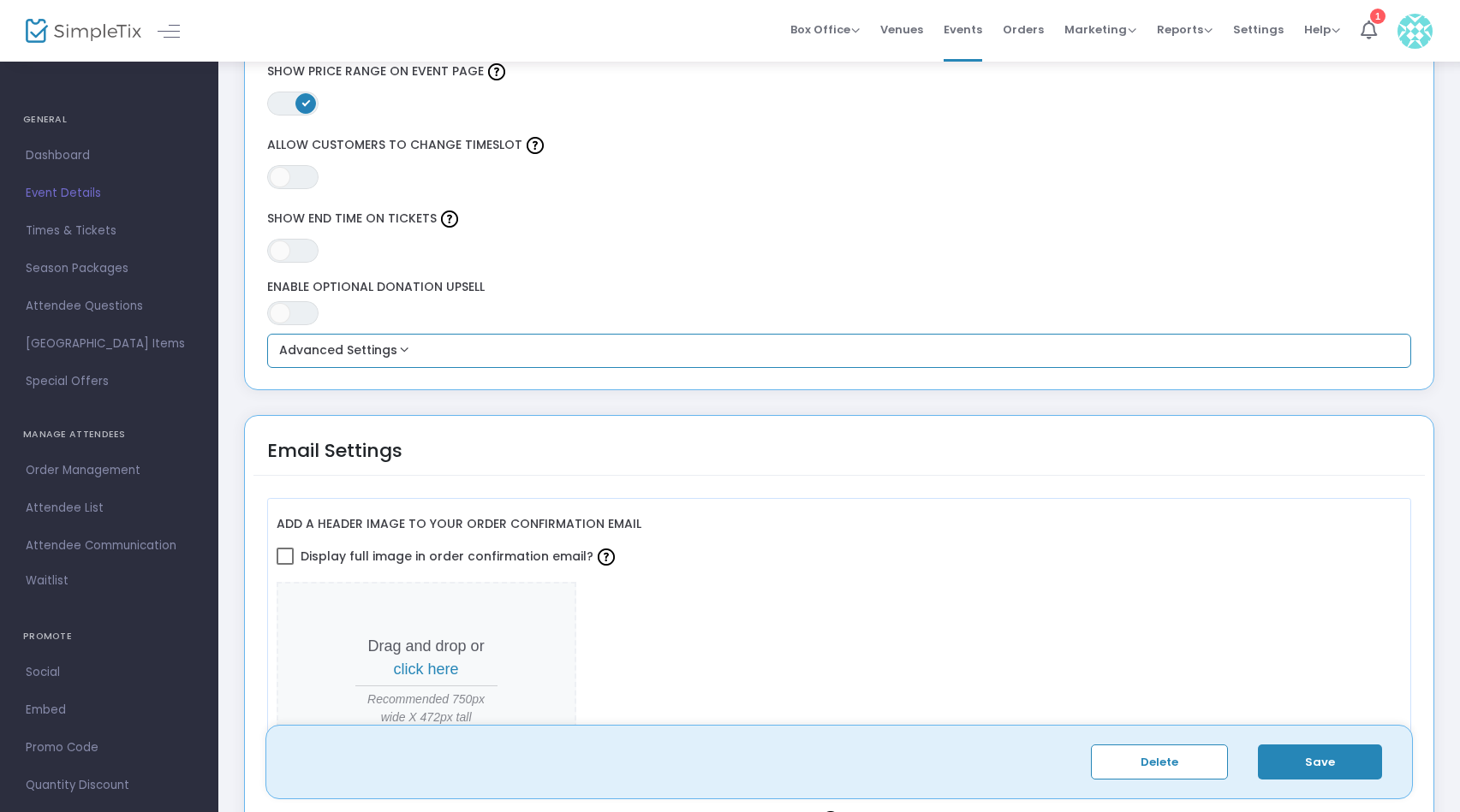
click at [604, 361] on button "Advanced Settings" at bounding box center [839, 351] width 1131 height 21
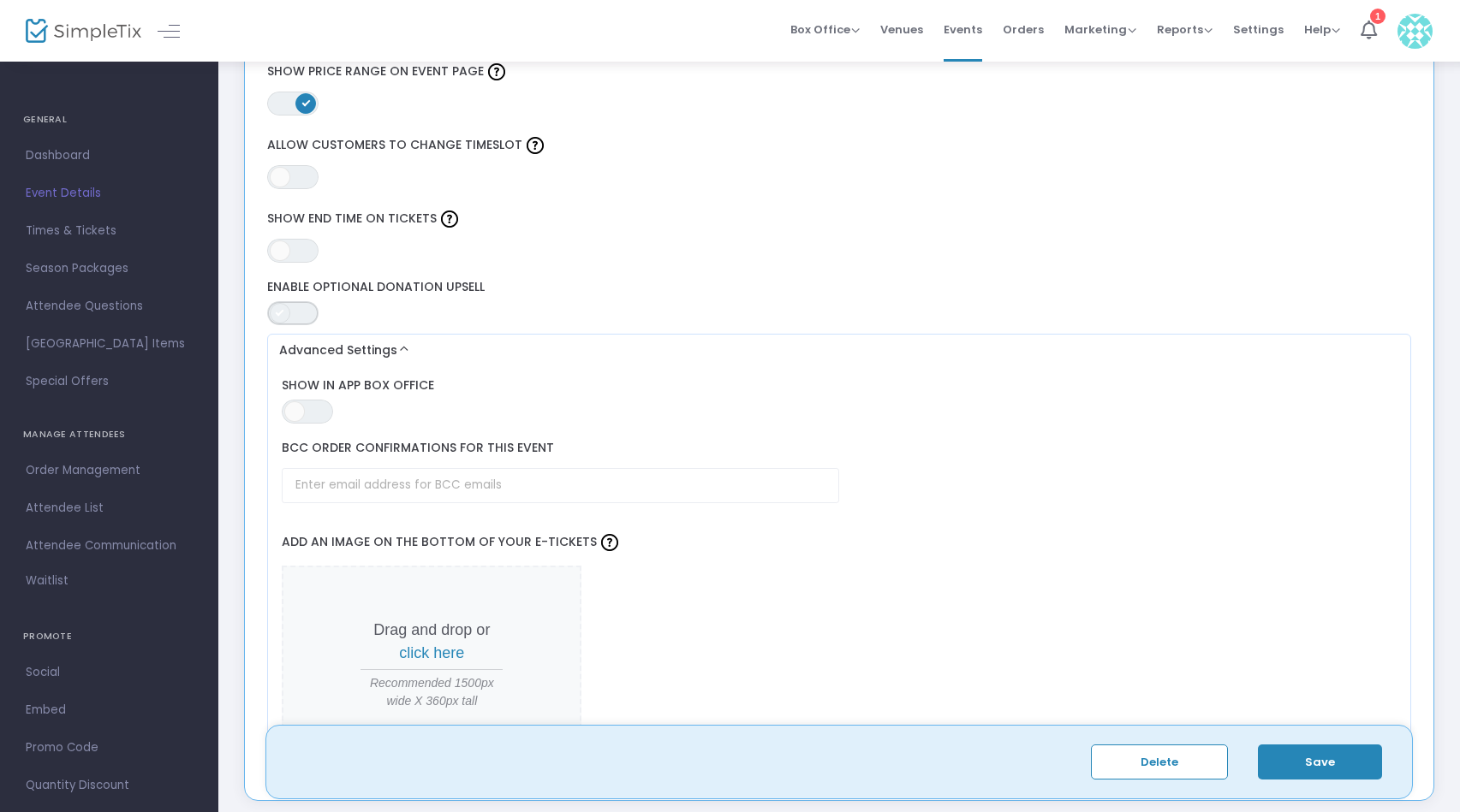
click at [300, 317] on span "ON OFF" at bounding box center [293, 313] width 52 height 24
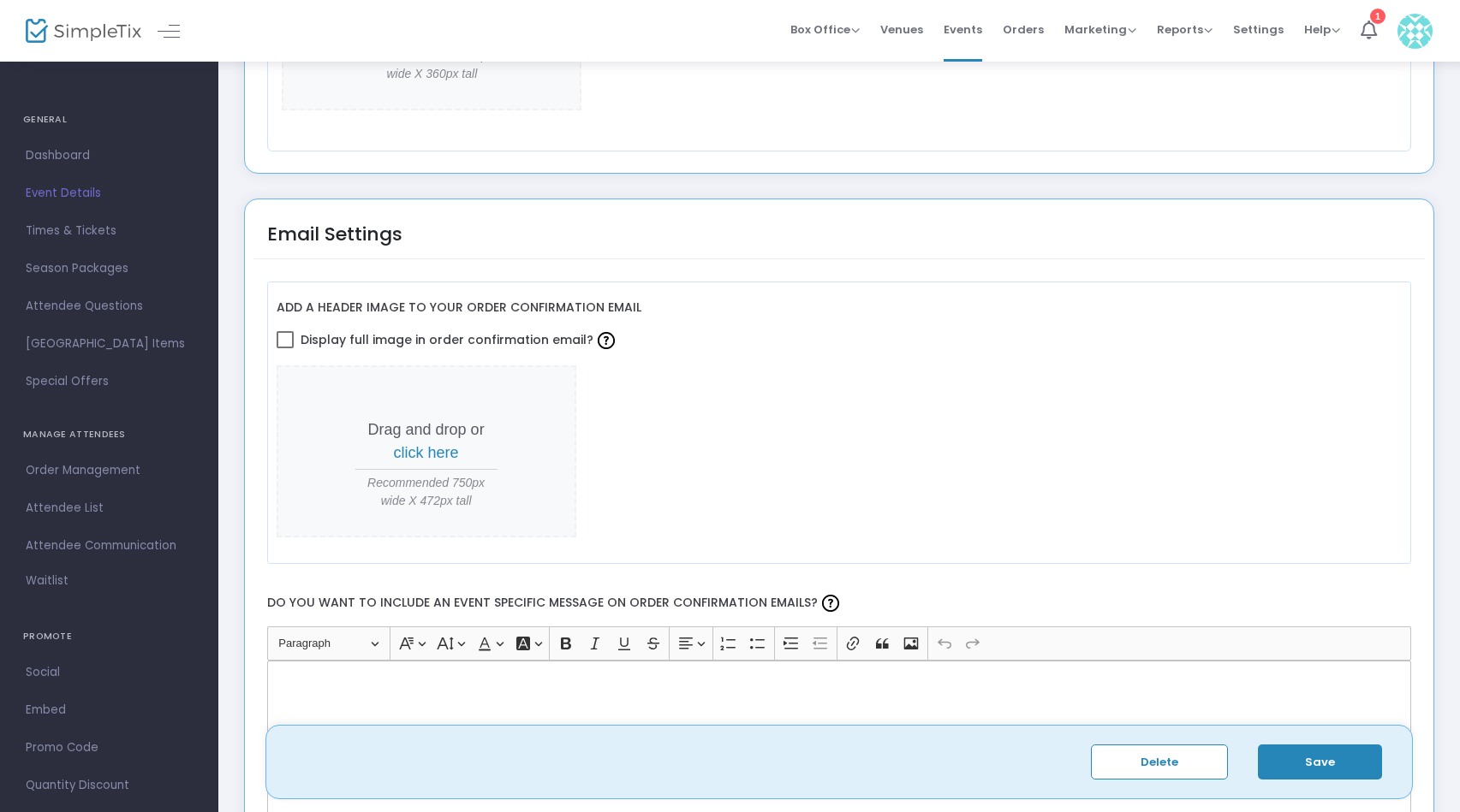
scroll to position [2524, 0]
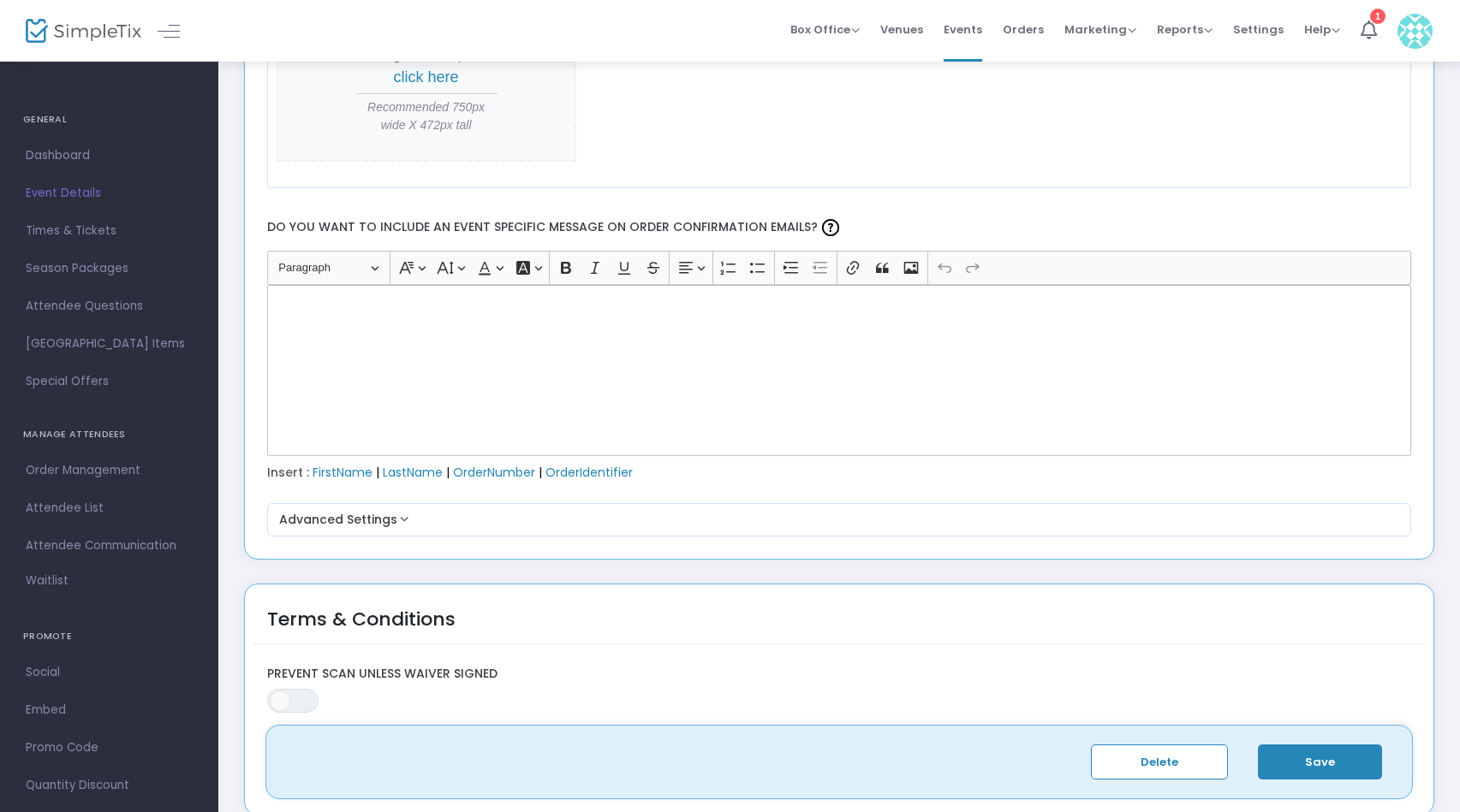
click at [396, 332] on div "Rich Text Editor, main" at bounding box center [839, 370] width 1145 height 171
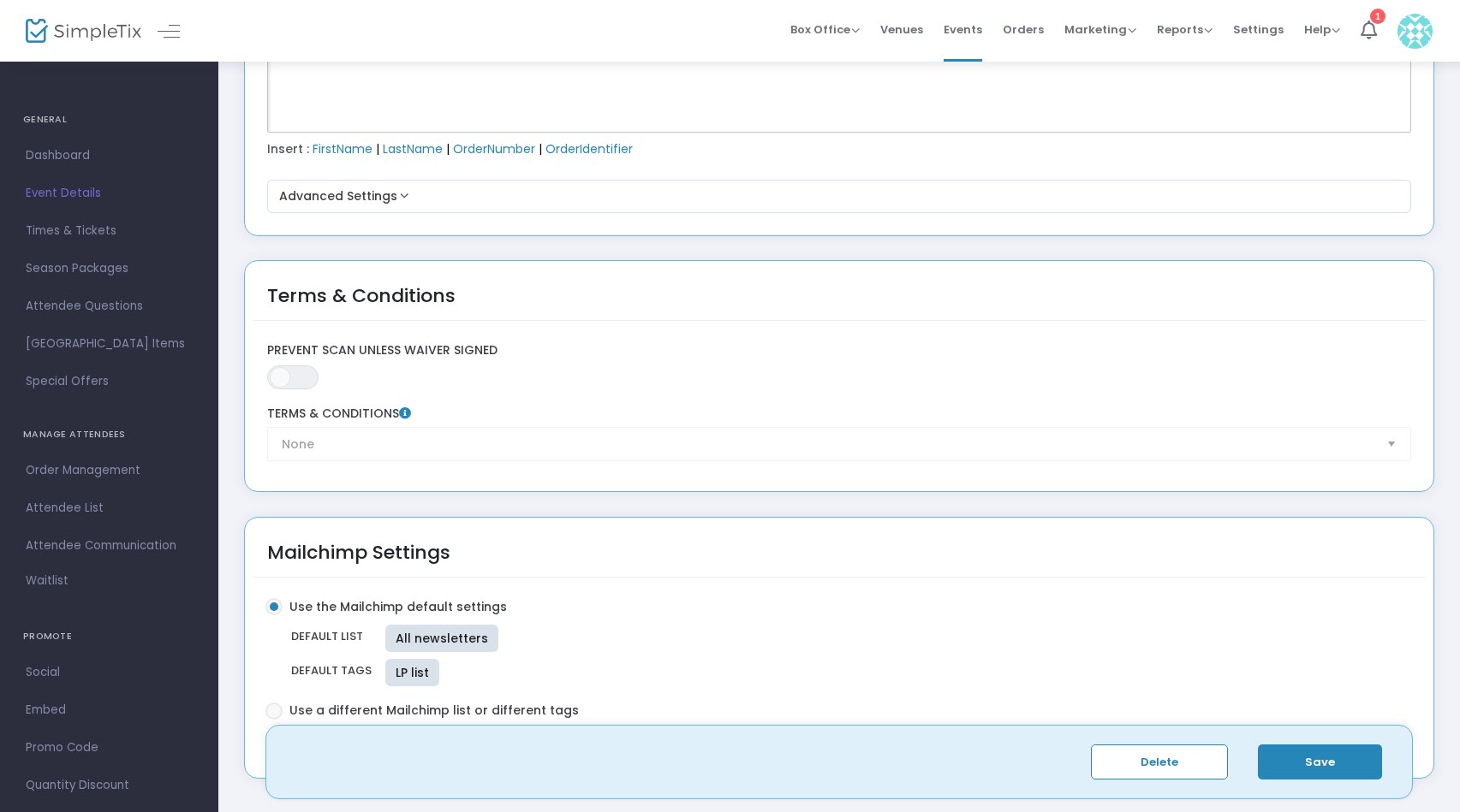
scroll to position [2562, 0]
